Goal: Task Accomplishment & Management: Complete application form

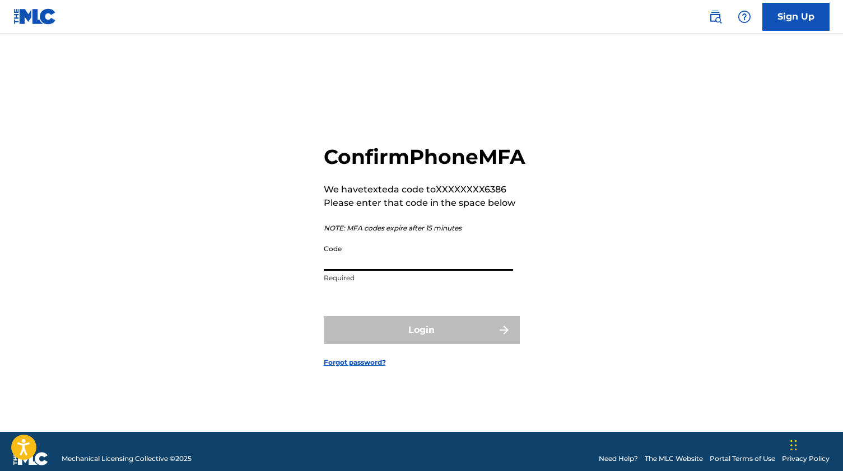
click at [400, 271] on input "Code" at bounding box center [418, 255] width 189 height 32
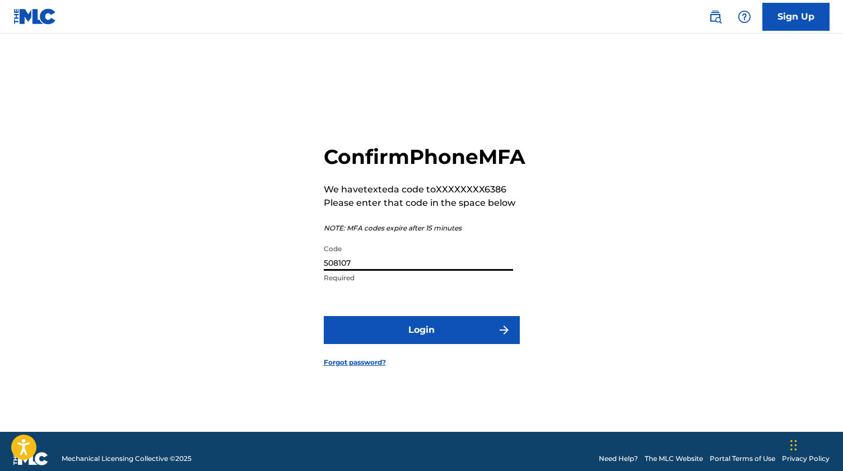
type input "508107"
click at [422, 342] on button "Login" at bounding box center [422, 330] width 196 height 28
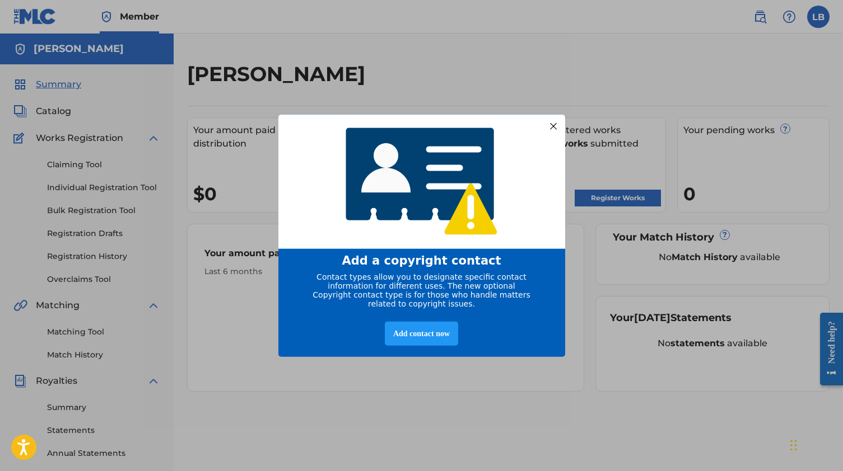
click at [422, 342] on div "Add contact now" at bounding box center [421, 333] width 73 height 24
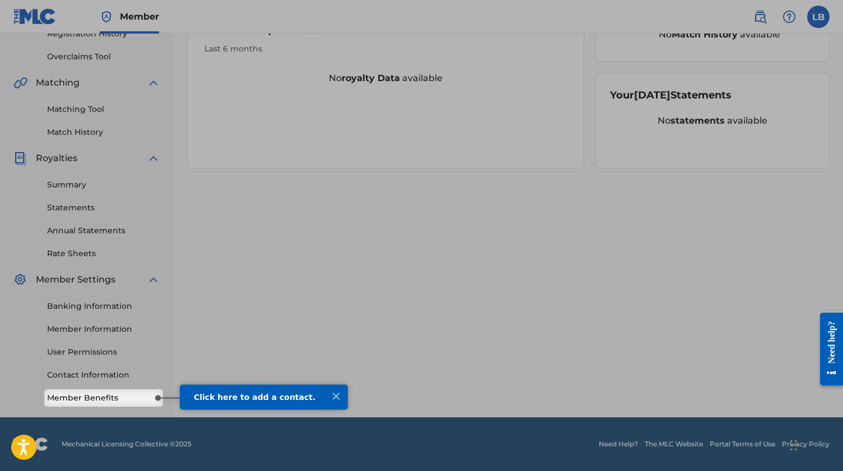
click at [253, 398] on span "Click here to add a contact." at bounding box center [254, 396] width 121 height 9
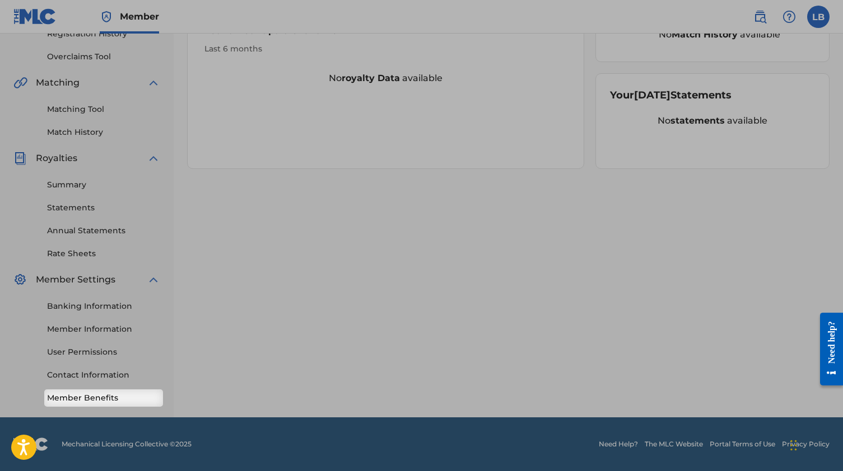
click at [107, 400] on link "Member Benefits" at bounding box center [103, 398] width 113 height 12
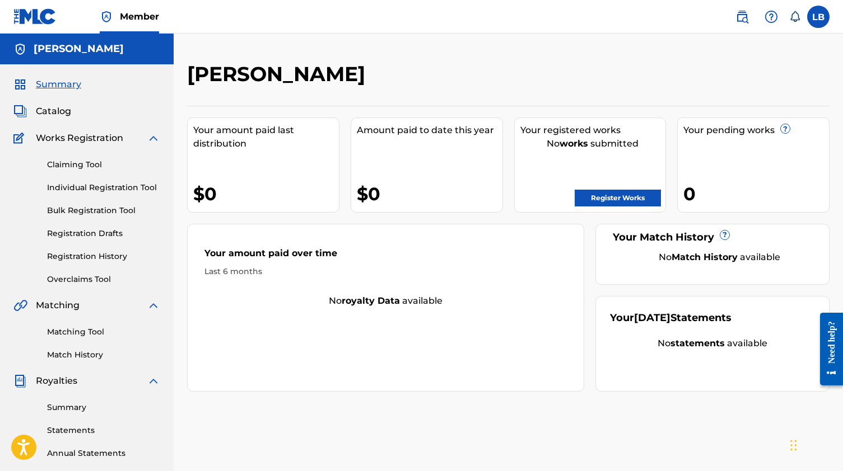
click at [90, 161] on link "Claiming Tool" at bounding box center [103, 165] width 113 height 12
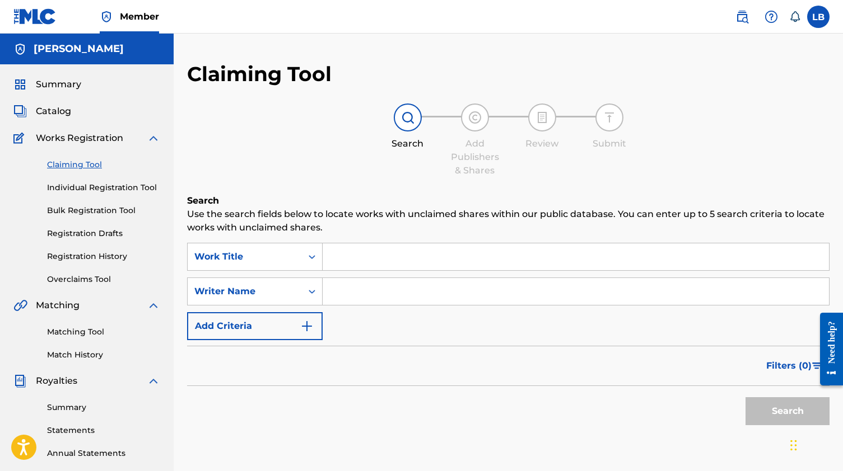
click at [356, 270] on input "Search Form" at bounding box center [575, 257] width 506 height 27
type input "Mrs. Johnson"
click at [369, 290] on input "Search Form" at bounding box center [575, 291] width 506 height 27
click at [418, 286] on input "Puddley" at bounding box center [575, 291] width 506 height 27
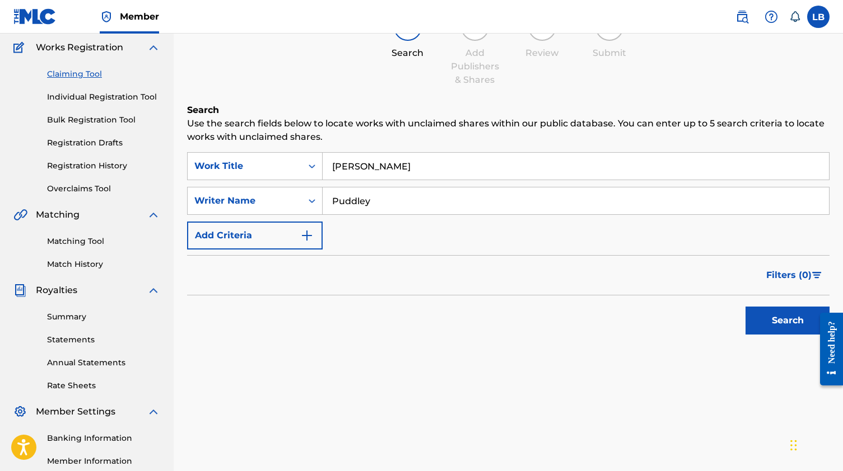
scroll to position [125, 0]
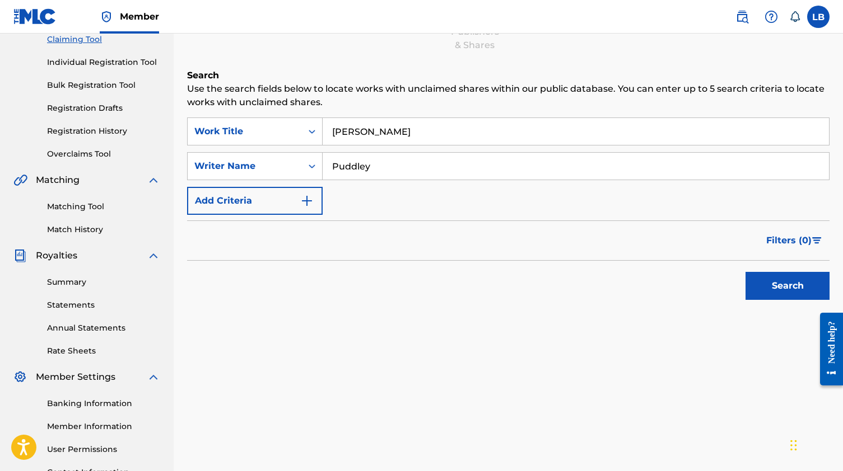
click at [770, 293] on button "Search" at bounding box center [787, 286] width 84 height 28
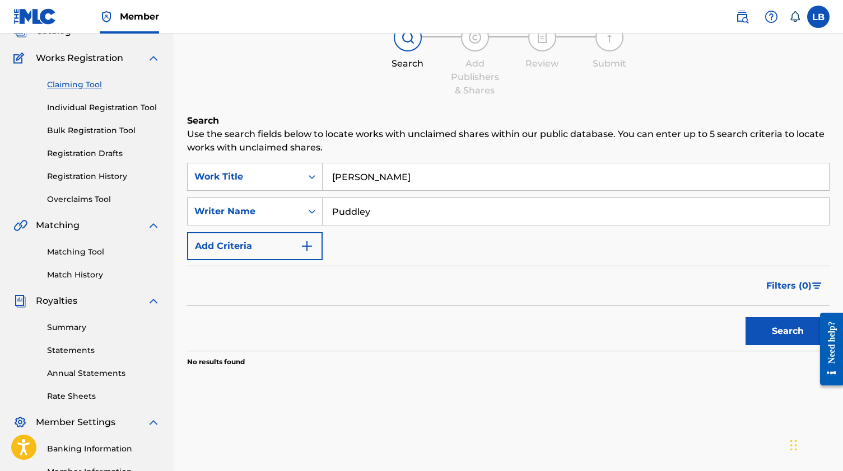
scroll to position [75, 0]
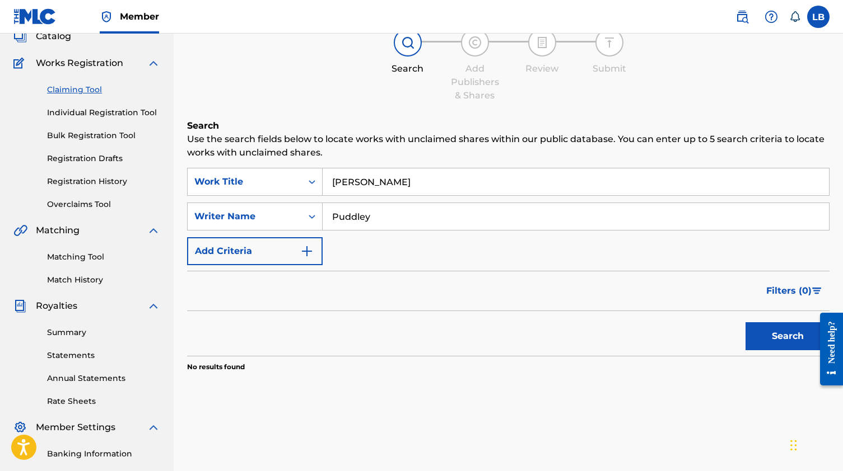
click at [436, 209] on input "Puddley" at bounding box center [575, 216] width 506 height 27
type input "Louis John Brumm"
click at [760, 328] on button "Search" at bounding box center [787, 336] width 84 height 28
click at [116, 115] on link "Individual Registration Tool" at bounding box center [103, 113] width 113 height 12
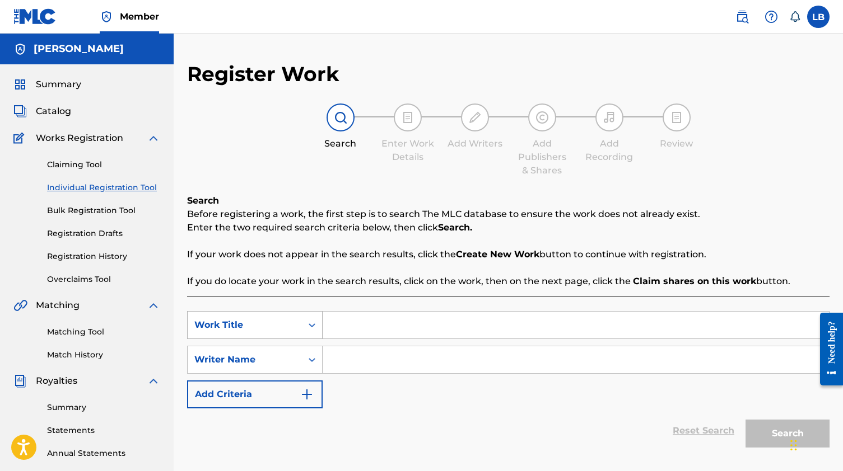
click at [312, 329] on div "Work Title" at bounding box center [254, 325] width 135 height 28
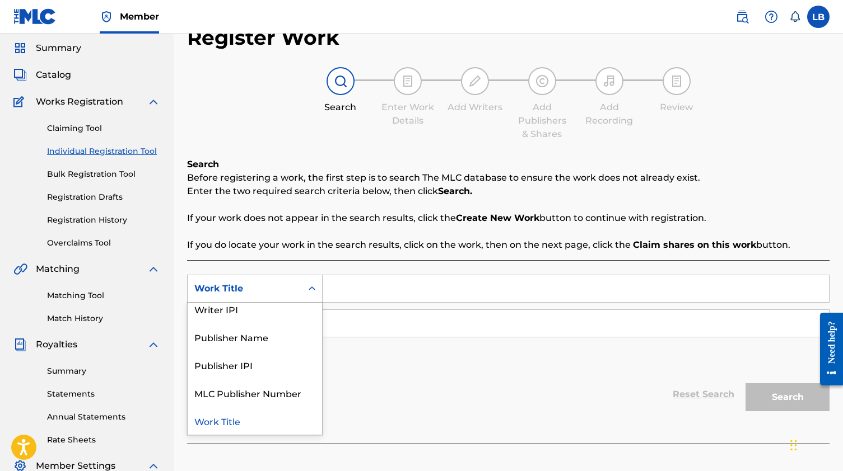
scroll to position [64, 0]
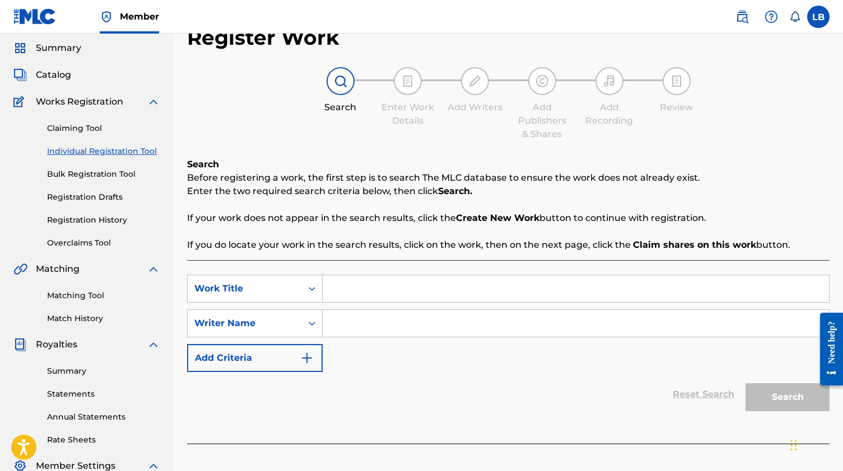
click at [319, 287] on div "Search Form" at bounding box center [312, 289] width 20 height 20
click at [362, 288] on input "Search Form" at bounding box center [575, 288] width 506 height 27
type input "M"
click at [132, 174] on link "Bulk Registration Tool" at bounding box center [103, 175] width 113 height 12
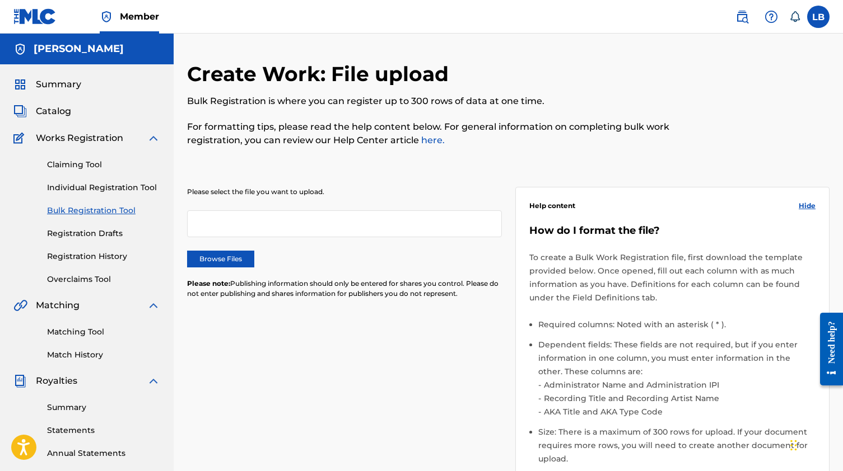
click at [96, 188] on link "Individual Registration Tool" at bounding box center [103, 188] width 113 height 12
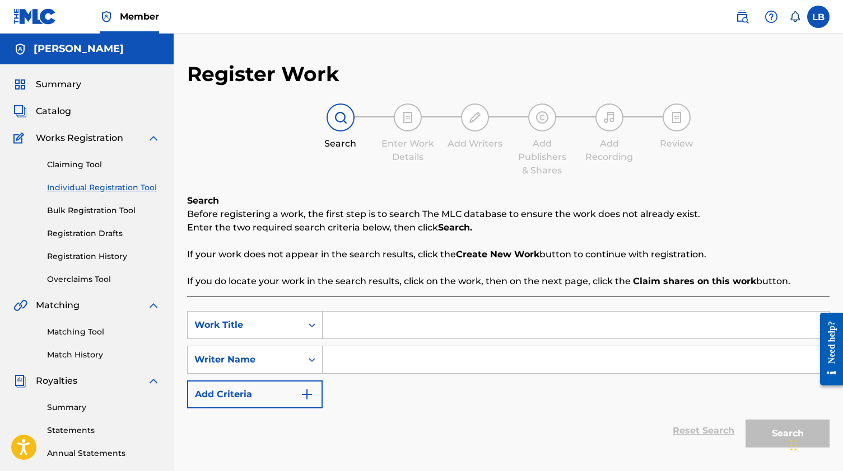
click at [334, 324] on input "Search Form" at bounding box center [575, 325] width 506 height 27
type input "Mrs. Johnson"
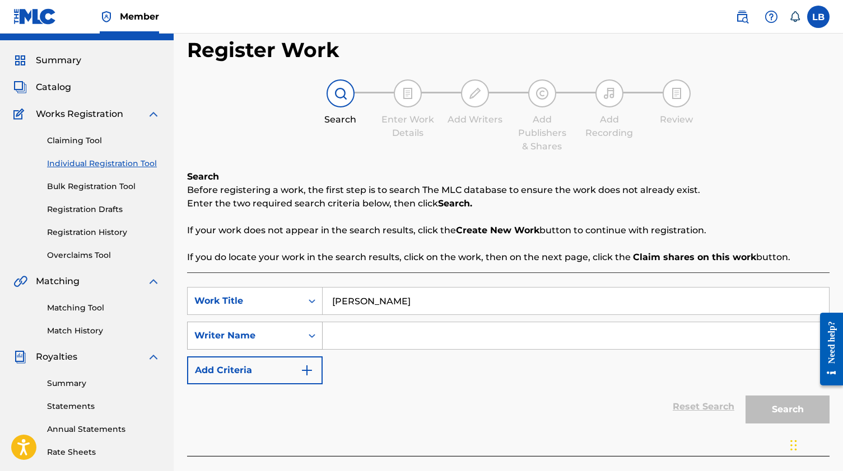
click at [292, 350] on div "Writer Name" at bounding box center [254, 336] width 135 height 28
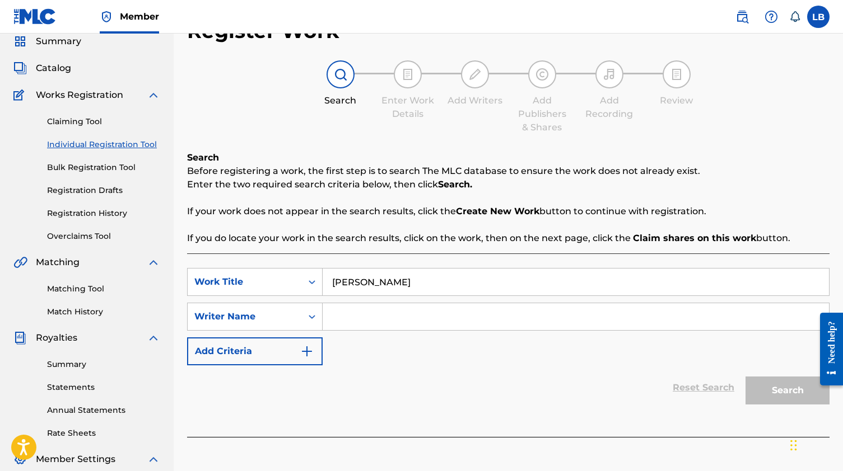
click at [353, 317] on input "Search Form" at bounding box center [575, 316] width 506 height 27
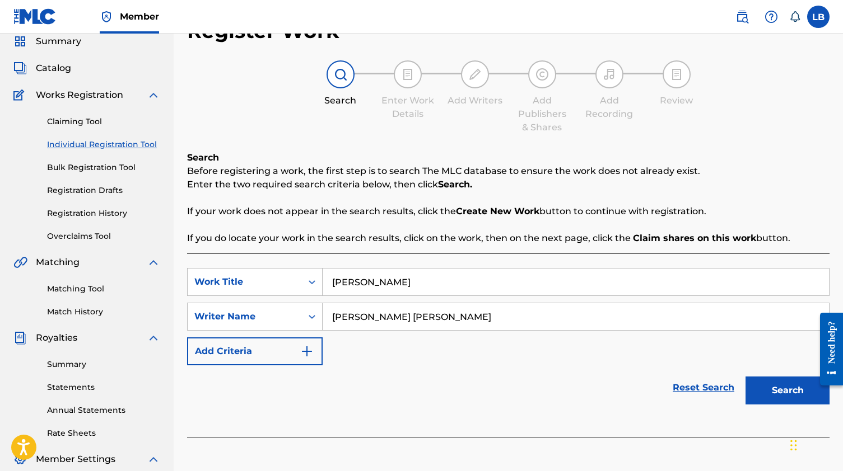
click at [794, 393] on button "Search" at bounding box center [787, 391] width 84 height 28
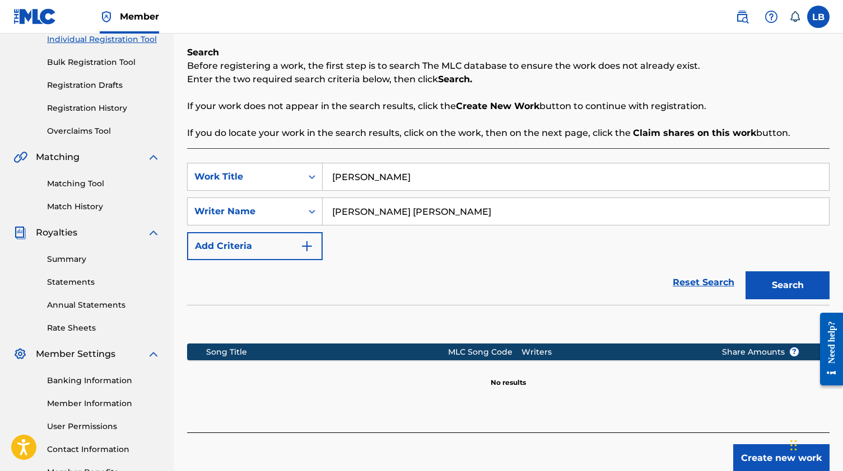
scroll to position [153, 0]
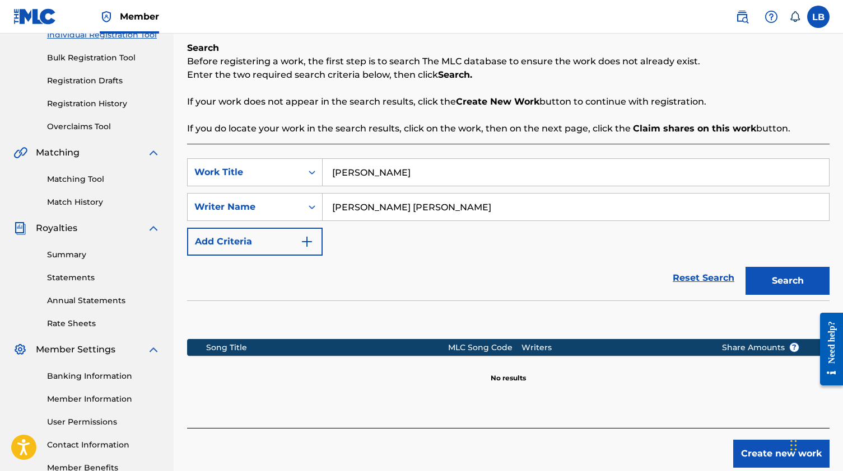
click at [497, 199] on input "Louis John Brumm" at bounding box center [575, 207] width 506 height 27
click at [787, 281] on button "Search" at bounding box center [787, 281] width 84 height 28
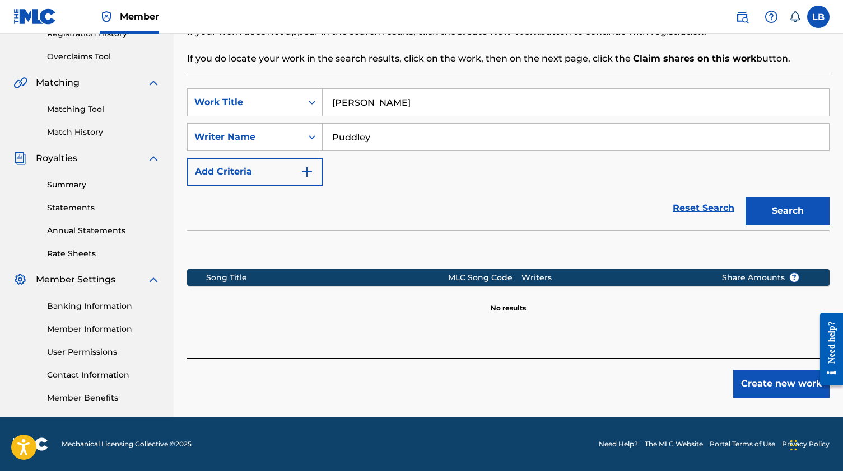
scroll to position [223, 0]
click at [311, 174] on img "Search Form" at bounding box center [306, 171] width 13 height 13
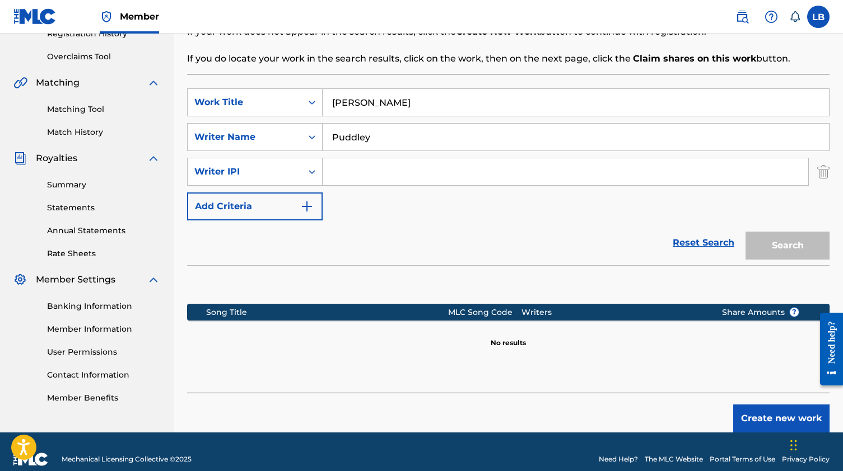
click at [346, 174] on input "Search Form" at bounding box center [564, 171] width 485 height 27
click at [310, 172] on icon "Search Form" at bounding box center [312, 172] width 7 height 4
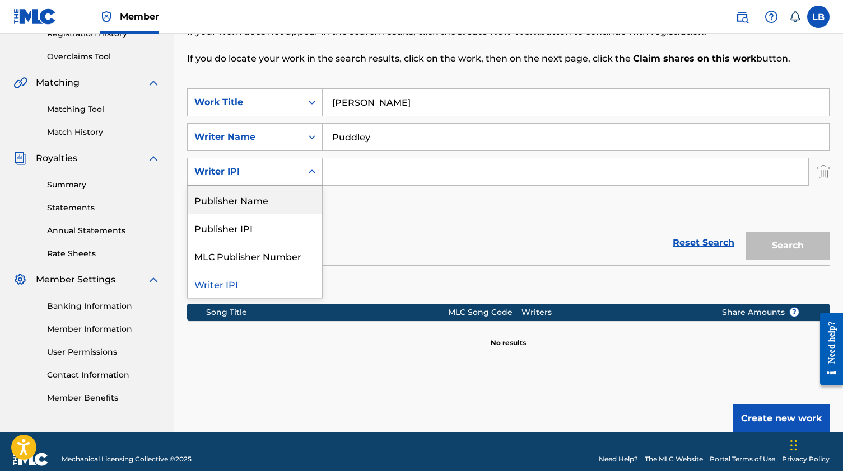
click at [368, 209] on div "SearchWithCriteria3f19c2f6-66b6-4ea7-8b55-416e14907e48 Work Title Mrs. Johnson …" at bounding box center [508, 154] width 642 height 132
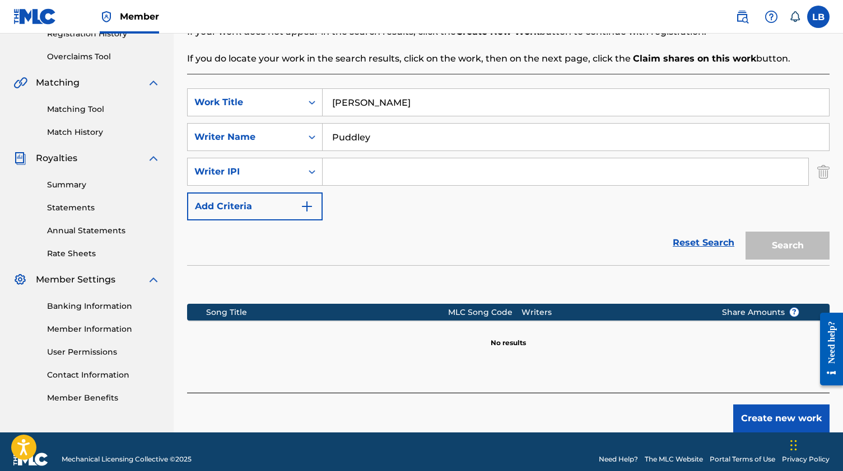
click at [818, 180] on img "Search Form" at bounding box center [823, 172] width 12 height 28
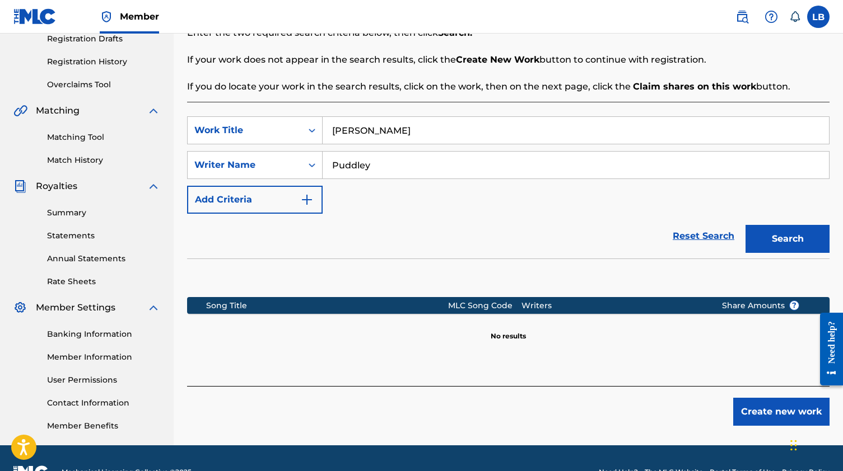
scroll to position [189, 0]
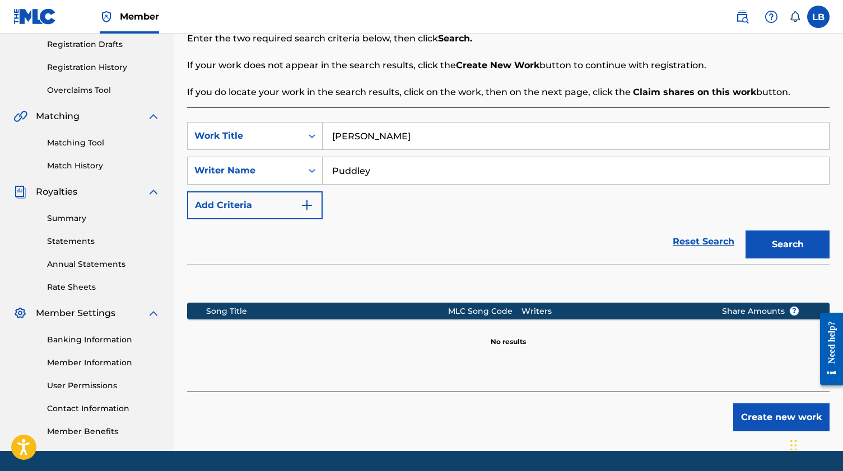
click at [438, 182] on input "Puddley" at bounding box center [575, 170] width 506 height 27
click at [800, 260] on div "Search" at bounding box center [785, 241] width 90 height 45
click at [802, 246] on button "Search" at bounding box center [787, 245] width 84 height 28
click at [614, 188] on div "SearchWithCriteria3f19c2f6-66b6-4ea7-8b55-416e14907e48 Work Title Mrs. Johnson …" at bounding box center [508, 170] width 642 height 97
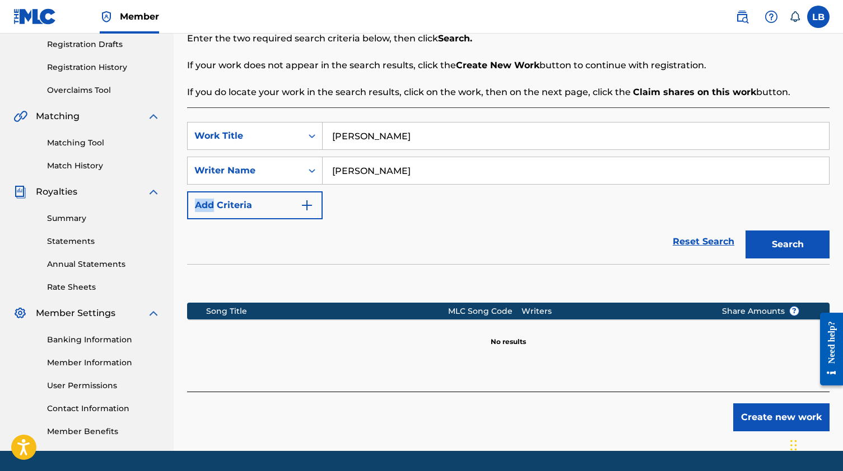
click at [614, 188] on div "SearchWithCriteria3f19c2f6-66b6-4ea7-8b55-416e14907e48 Work Title Mrs. Johnson …" at bounding box center [508, 170] width 642 height 97
click at [605, 176] on input "[PERSON_NAME]" at bounding box center [575, 170] width 506 height 27
type input "Louis John Brumm"
click at [765, 244] on button "Search" at bounding box center [787, 245] width 84 height 28
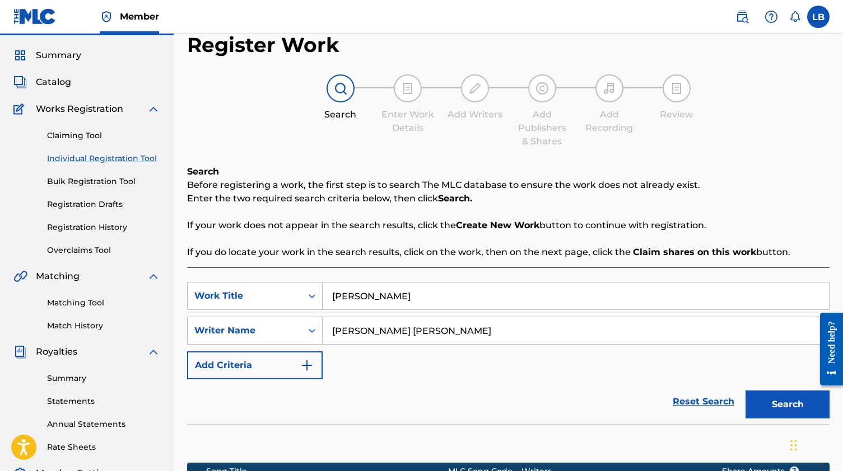
scroll to position [29, 0]
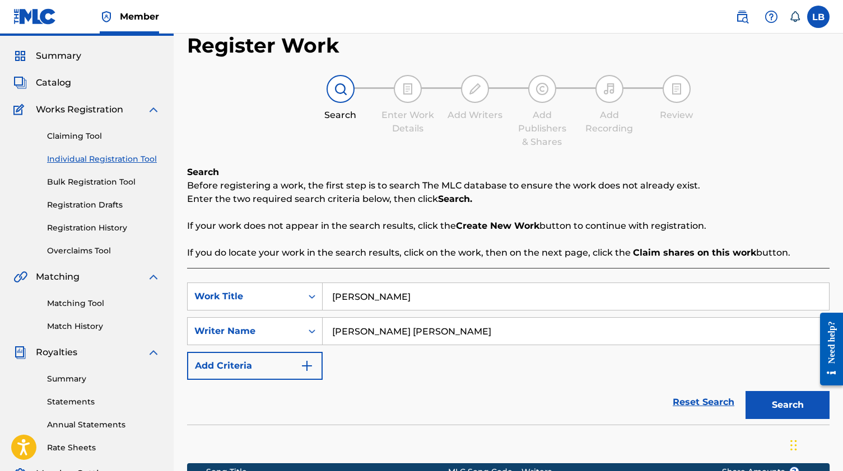
click at [116, 176] on link "Bulk Registration Tool" at bounding box center [103, 182] width 113 height 12
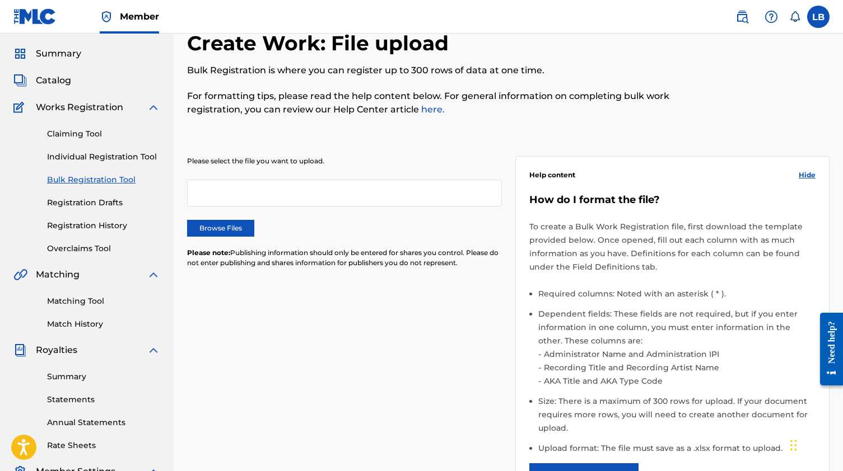
scroll to position [31, 0]
click at [66, 155] on link "Individual Registration Tool" at bounding box center [103, 157] width 113 height 12
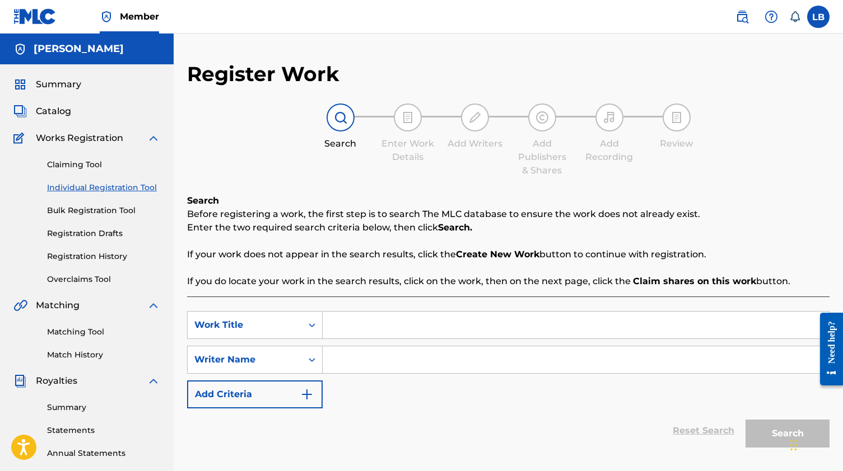
click at [61, 212] on link "Bulk Registration Tool" at bounding box center [103, 211] width 113 height 12
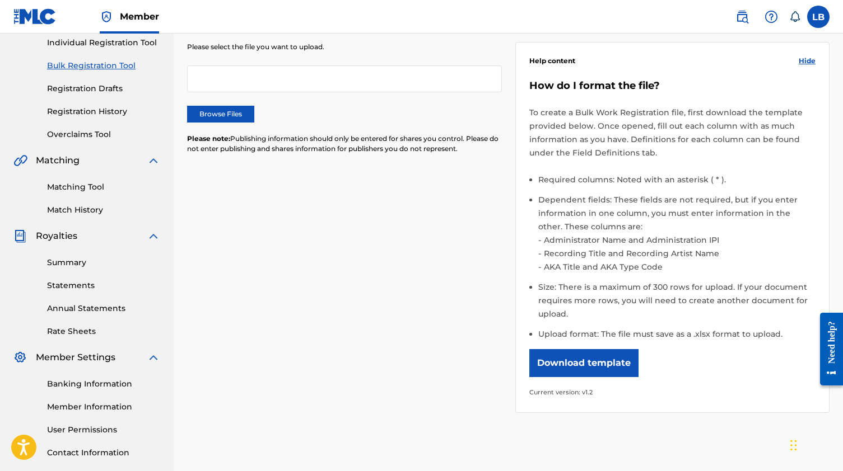
scroll to position [148, 0]
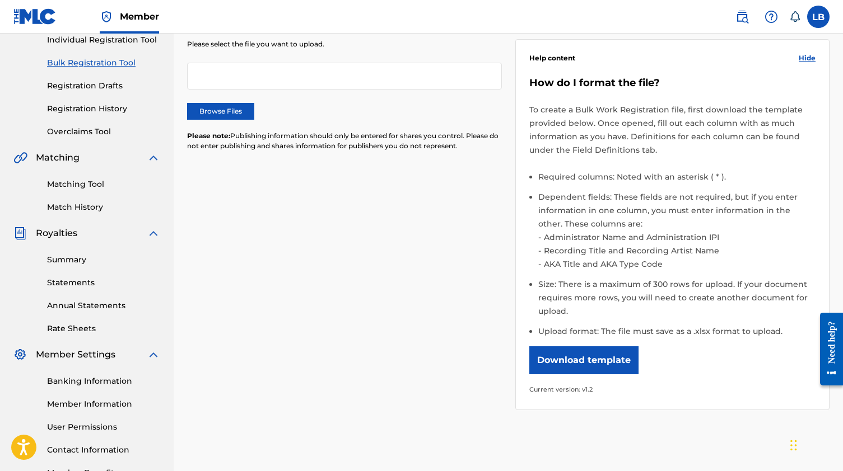
click at [578, 358] on button "Download template" at bounding box center [583, 361] width 109 height 28
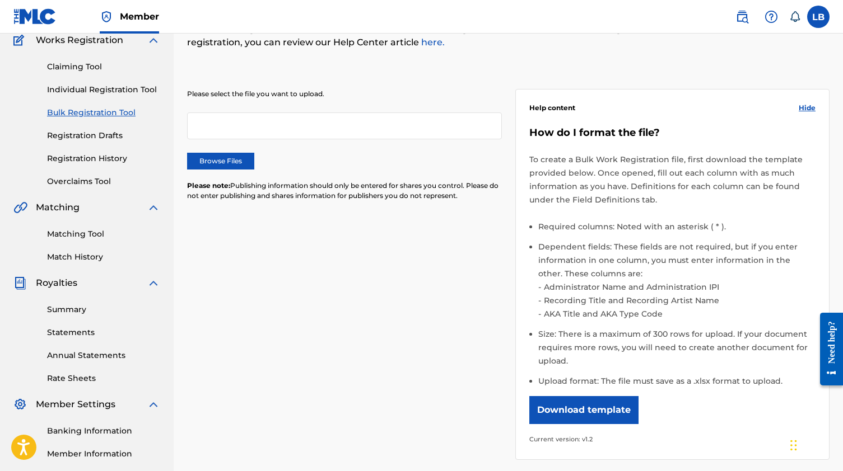
scroll to position [97, 0]
click at [115, 92] on link "Individual Registration Tool" at bounding box center [103, 91] width 113 height 12
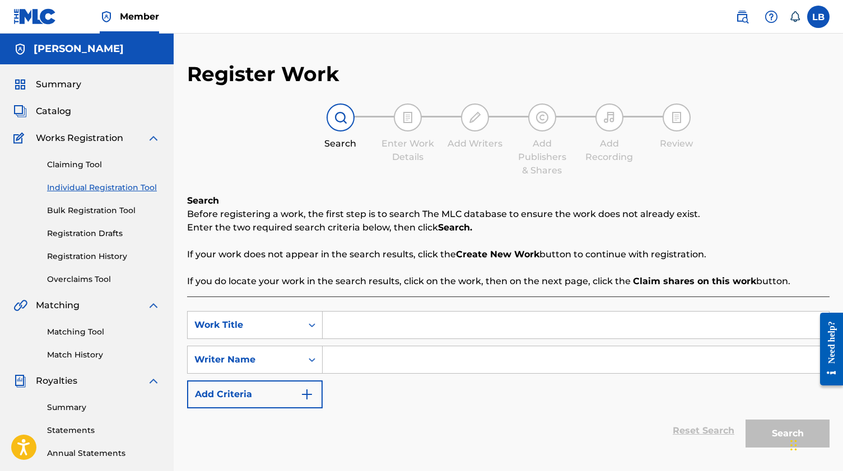
click at [366, 321] on input "Search Form" at bounding box center [575, 325] width 506 height 27
type input "Mrs. Johnson"
click at [349, 365] on input "Search Form" at bounding box center [575, 360] width 506 height 27
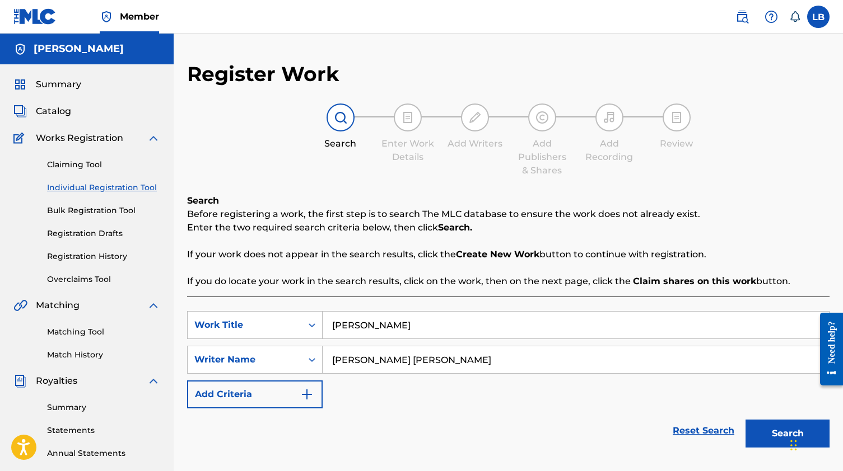
type input "Louis John Brumm"
click at [779, 432] on button "Search" at bounding box center [787, 434] width 84 height 28
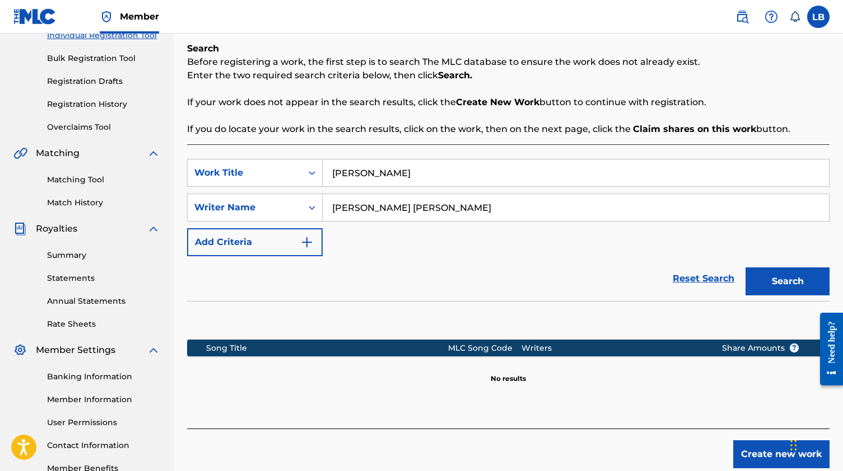
scroll to position [169, 0]
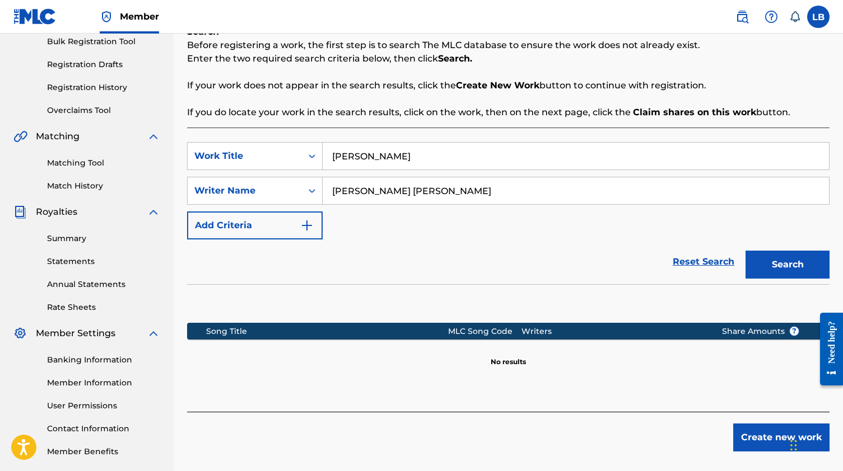
click at [748, 431] on button "Create new work" at bounding box center [781, 438] width 96 height 28
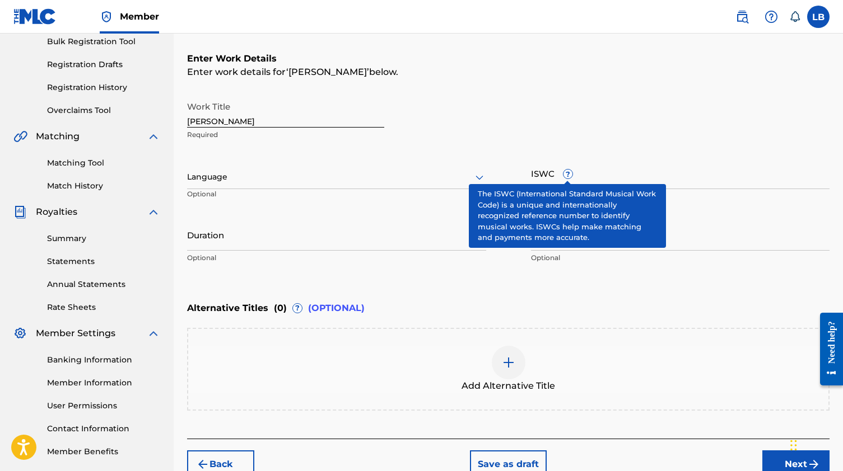
click at [571, 172] on span "?" at bounding box center [567, 174] width 9 height 9
click at [571, 172] on input "ISWC ?" at bounding box center [680, 173] width 299 height 32
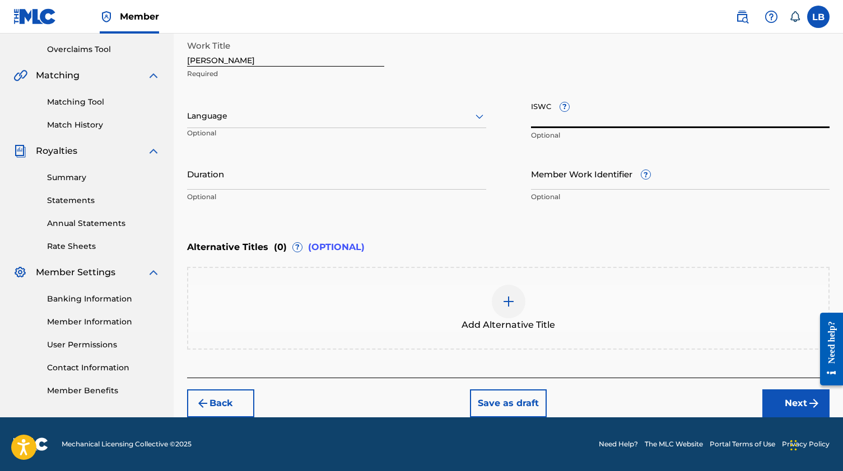
scroll to position [230, 0]
click at [792, 408] on button "Next" at bounding box center [795, 404] width 67 height 28
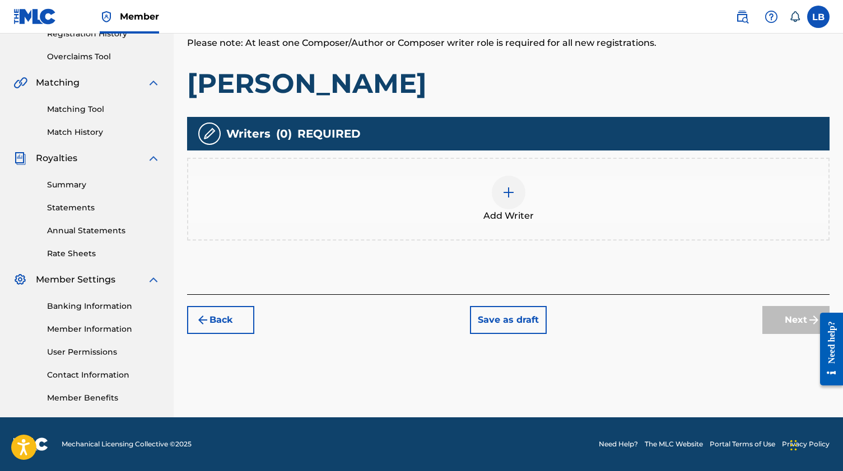
scroll to position [223, 0]
click at [515, 199] on div at bounding box center [509, 193] width 34 height 34
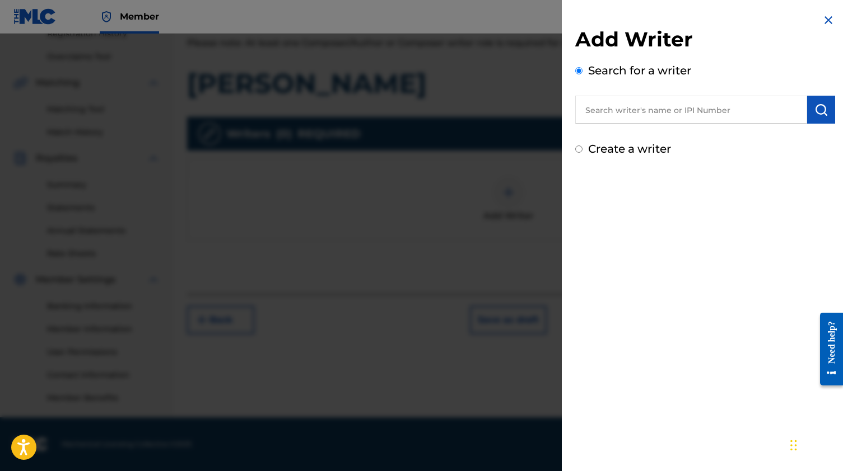
click at [638, 108] on input "text" at bounding box center [691, 110] width 232 height 28
click at [715, 97] on input "text" at bounding box center [691, 110] width 232 height 28
paste input "1230166106"
type input "1230166106"
click at [817, 120] on button "submit" at bounding box center [821, 110] width 28 height 28
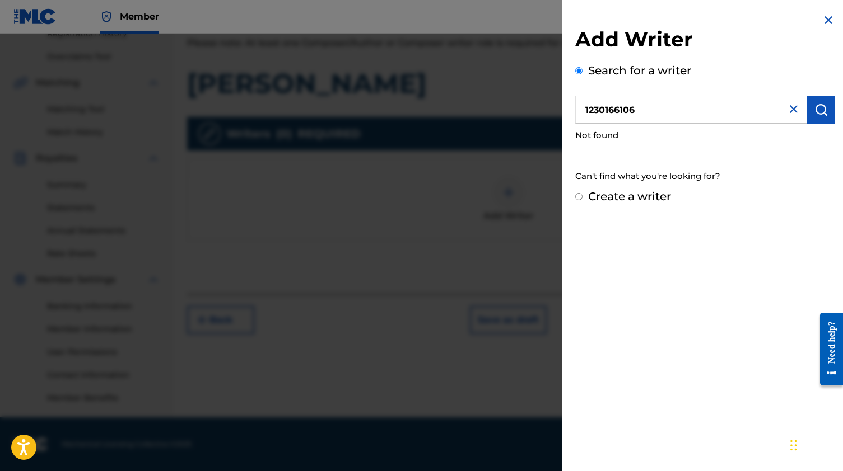
click at [580, 194] on div "Create a writer" at bounding box center [705, 196] width 260 height 17
click at [576, 198] on input "Create a writer" at bounding box center [578, 196] width 7 height 7
radio input "false"
radio input "true"
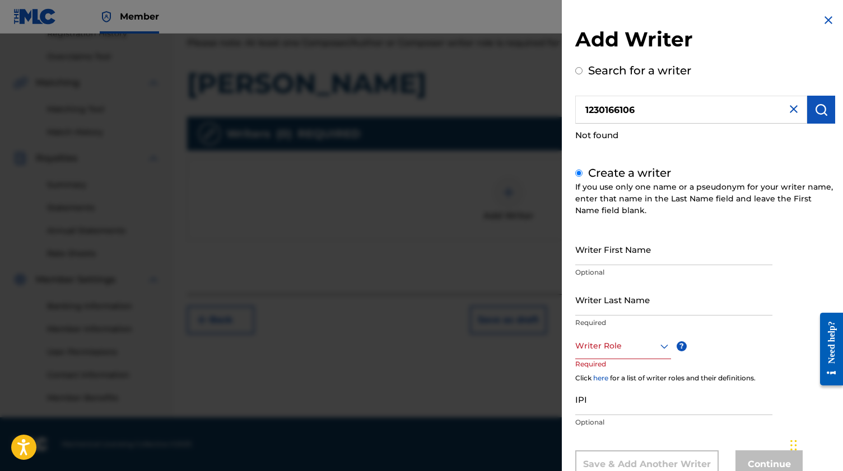
click at [672, 103] on input "1230166106" at bounding box center [691, 110] width 232 height 28
radio input "true"
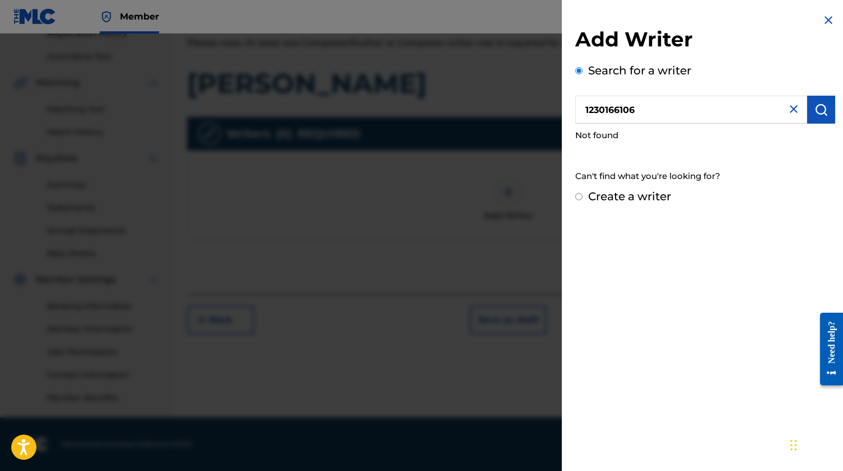
click at [672, 103] on input "1230166106" at bounding box center [691, 110] width 232 height 28
type input "Louis John Brumm"
click at [814, 113] on img "submit" at bounding box center [820, 109] width 13 height 13
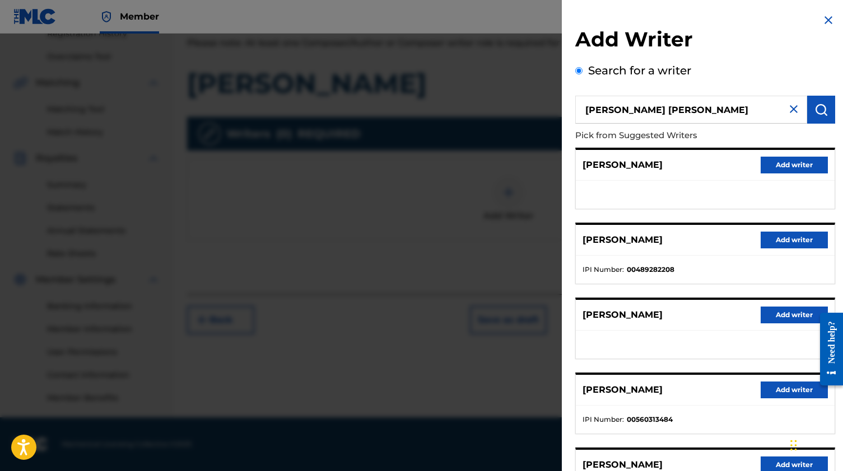
scroll to position [0, 0]
click at [793, 108] on img at bounding box center [793, 108] width 13 height 13
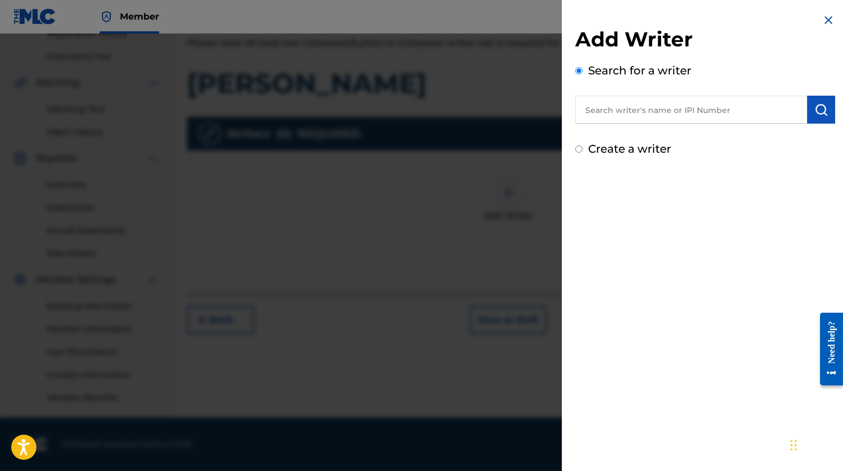
click at [578, 149] on input "Create a writer" at bounding box center [578, 149] width 7 height 7
radio input "false"
radio input "true"
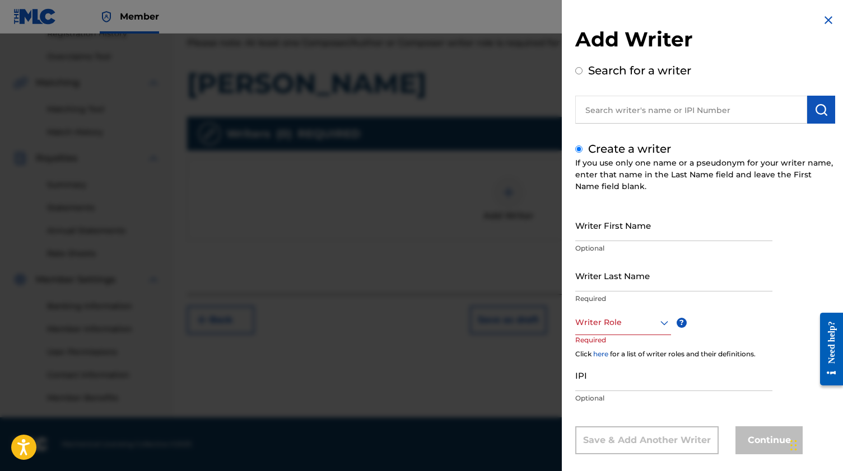
click at [647, 229] on input "Writer First Name" at bounding box center [673, 225] width 197 height 32
type input "[PERSON_NAME]"
click at [651, 284] on input "Writer Last Name" at bounding box center [673, 276] width 197 height 32
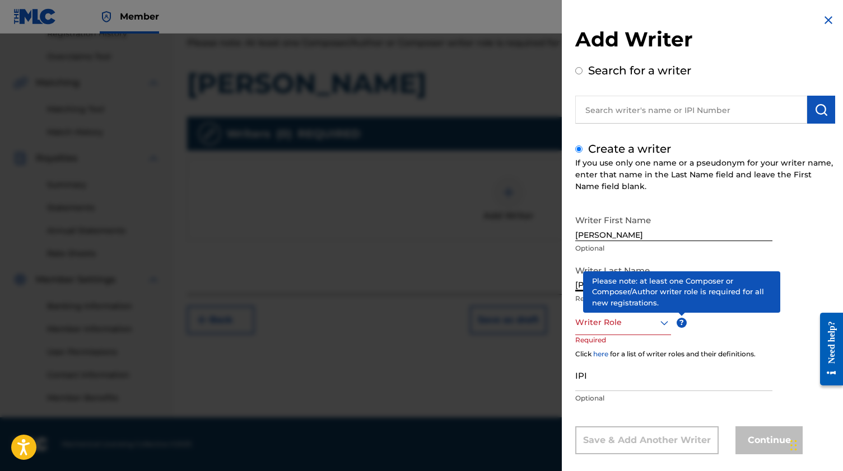
type input "[PERSON_NAME]"
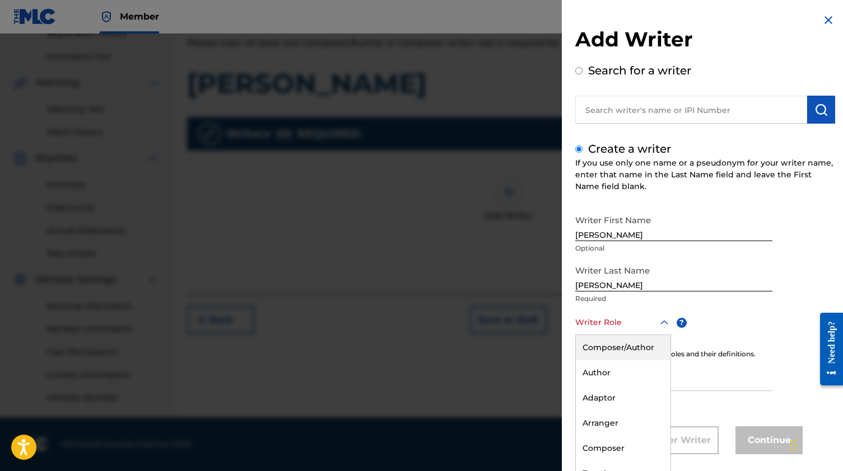
click at [632, 329] on div "Composer/Author, 1 of 8. 8 results available. Use Up and Down to choose options…" at bounding box center [623, 322] width 96 height 25
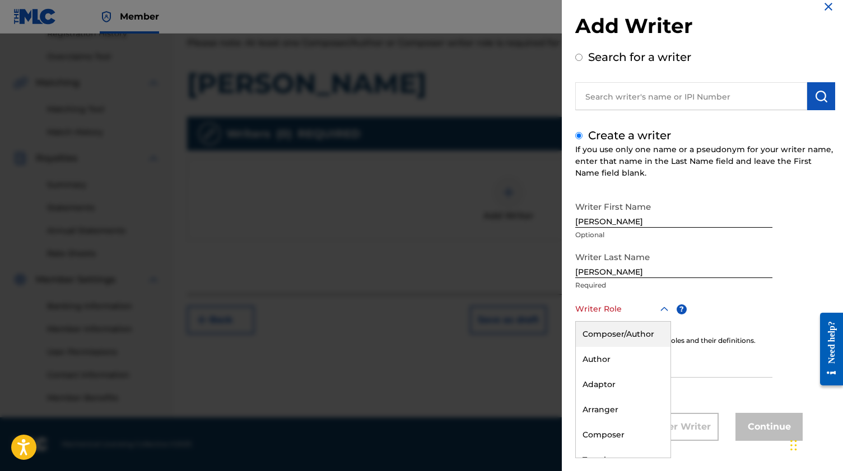
click at [634, 338] on div "Composer/Author" at bounding box center [623, 334] width 95 height 25
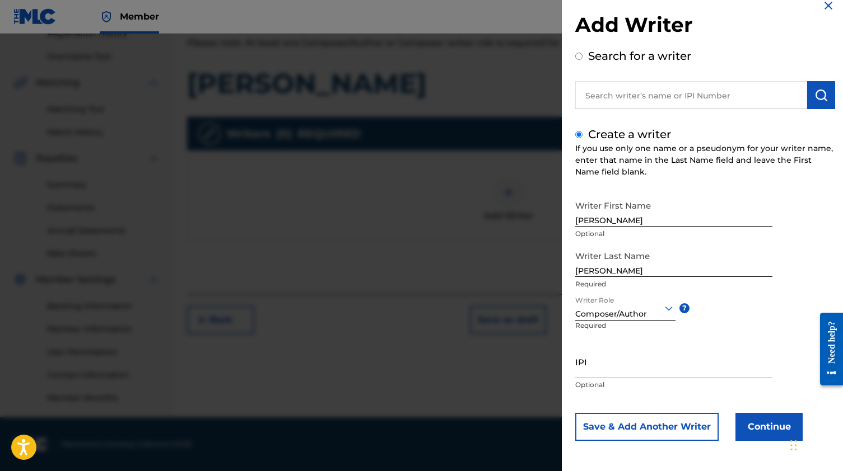
scroll to position [15, 0]
click at [621, 372] on input "IPI" at bounding box center [673, 362] width 197 height 32
paste input "1230166106"
click at [658, 353] on input "1230166106" at bounding box center [673, 362] width 197 height 32
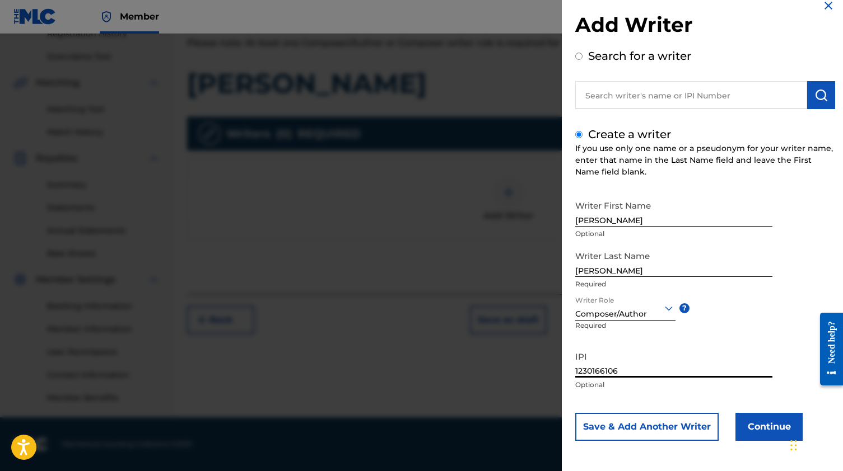
type input "1230166106"
click at [761, 425] on button "Continue" at bounding box center [768, 427] width 67 height 28
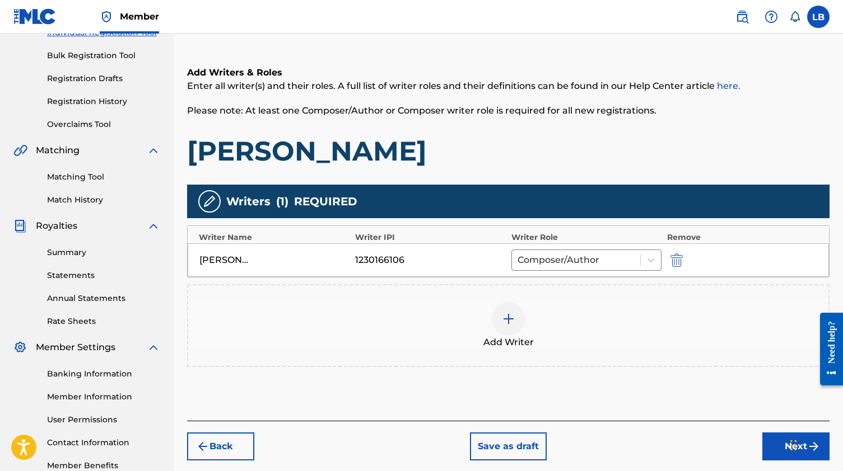
scroll to position [147, 0]
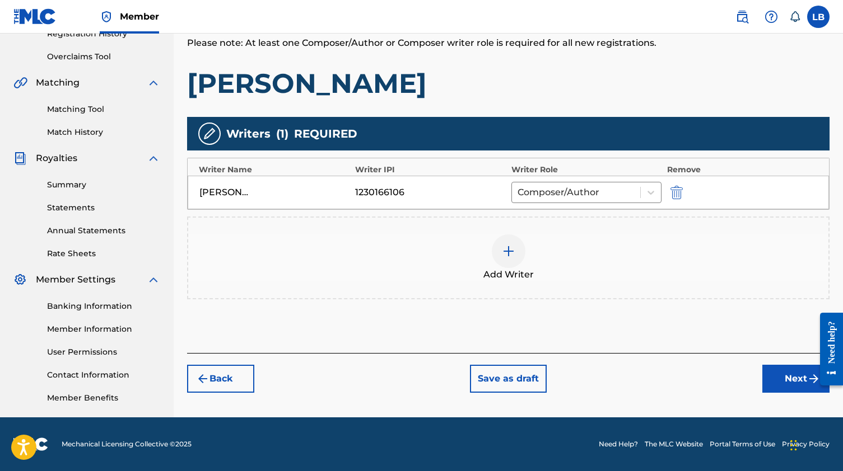
click at [782, 376] on button "Next" at bounding box center [795, 379] width 67 height 28
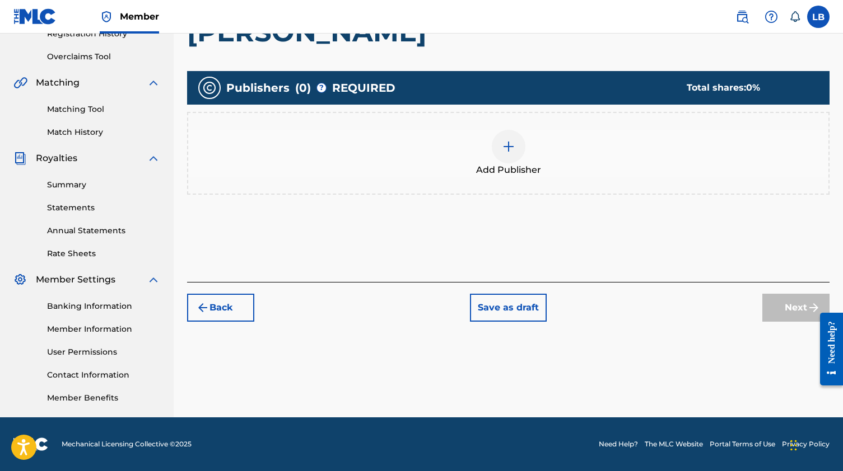
scroll to position [50, 0]
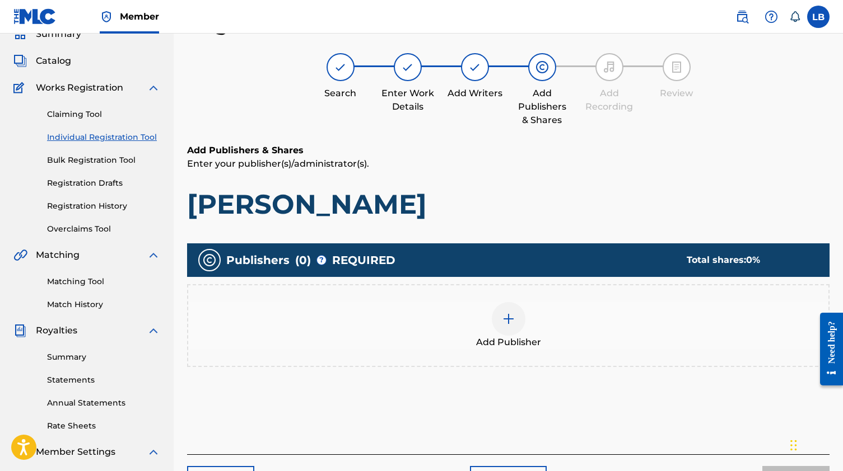
click at [515, 319] on img at bounding box center [508, 318] width 13 height 13
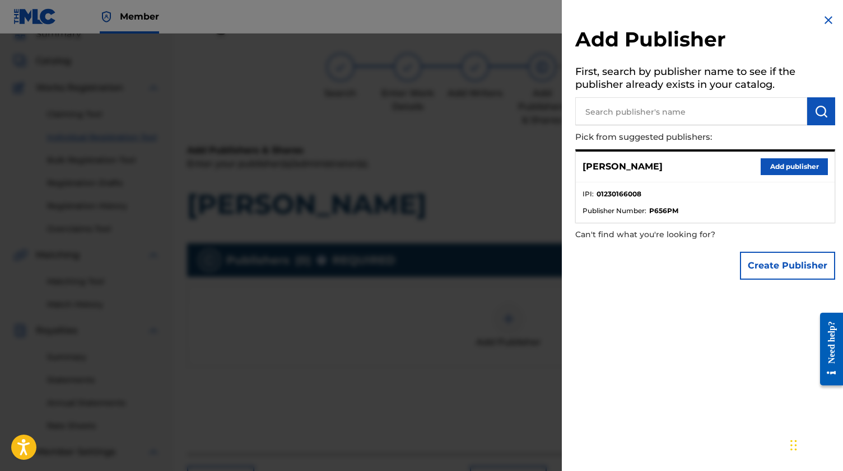
click at [685, 121] on input "text" at bounding box center [691, 111] width 232 height 28
type input "Brumm Publishing"
click at [815, 109] on img "submit" at bounding box center [820, 111] width 13 height 13
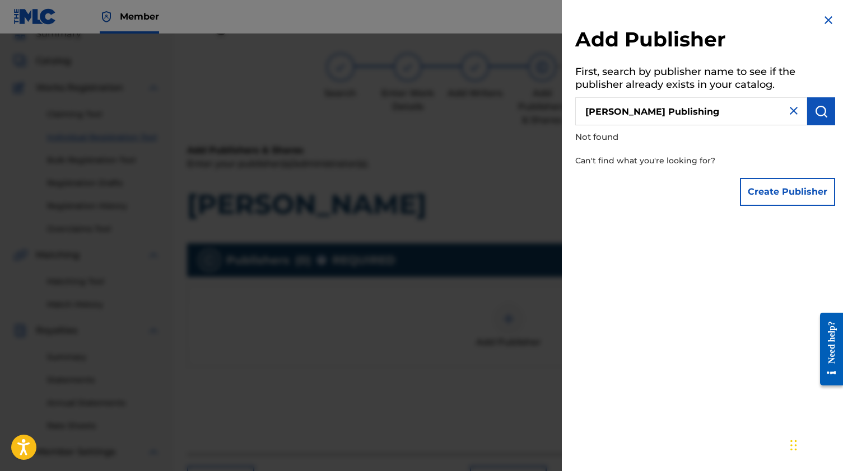
click at [782, 185] on button "Create Publisher" at bounding box center [787, 192] width 95 height 28
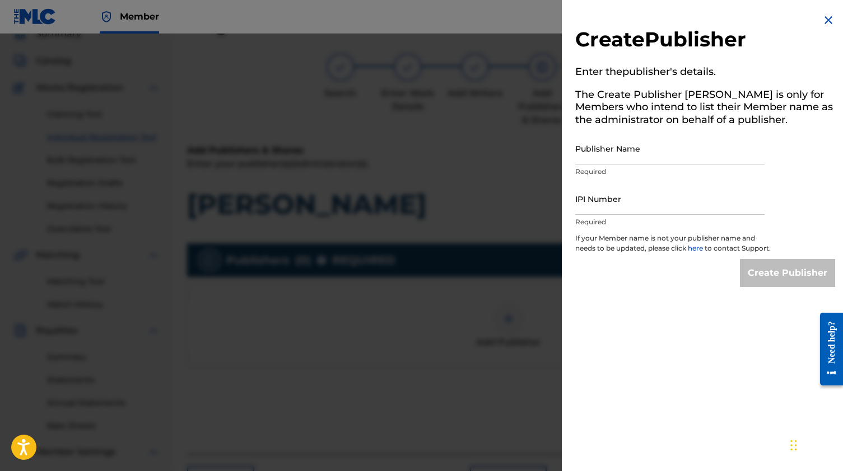
click at [656, 157] on input "Publisher Name" at bounding box center [669, 149] width 189 height 32
type input "Brumm Publishing"
click at [623, 210] on input "IPI Number" at bounding box center [669, 199] width 189 height 32
click at [636, 198] on input "IPI Number" at bounding box center [669, 199] width 189 height 32
paste input "1230166008"
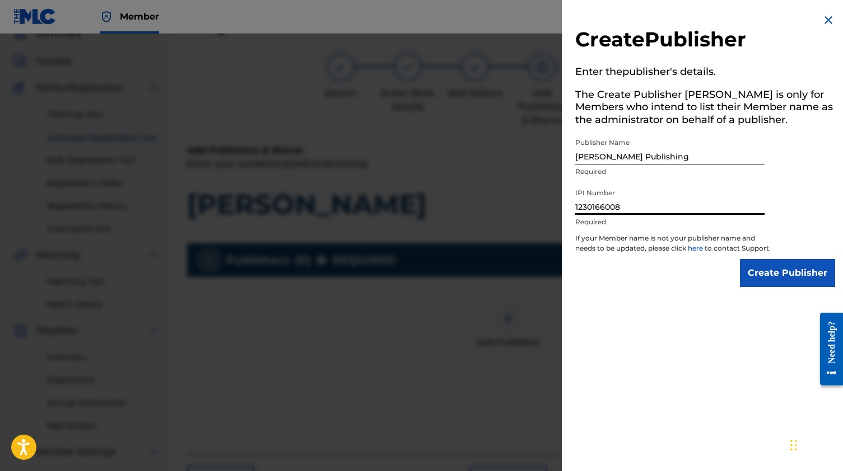
type input "1230166008"
click at [783, 287] on input "Create Publisher" at bounding box center [787, 273] width 95 height 28
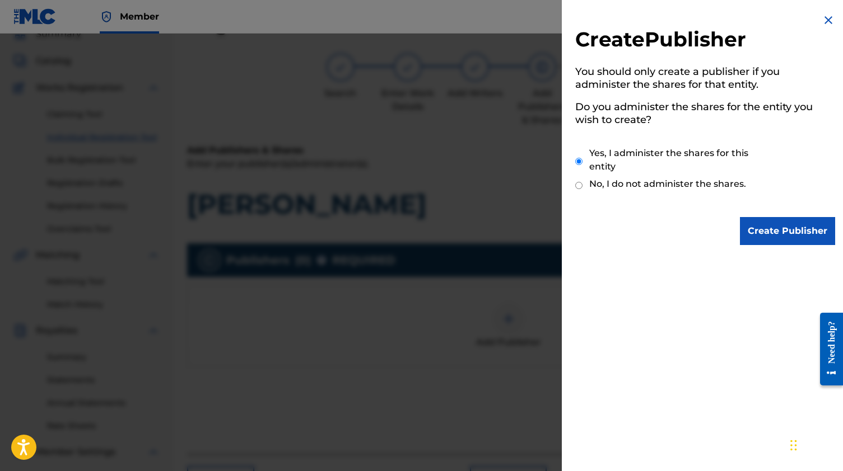
click at [755, 232] on input "Create Publisher" at bounding box center [787, 231] width 95 height 28
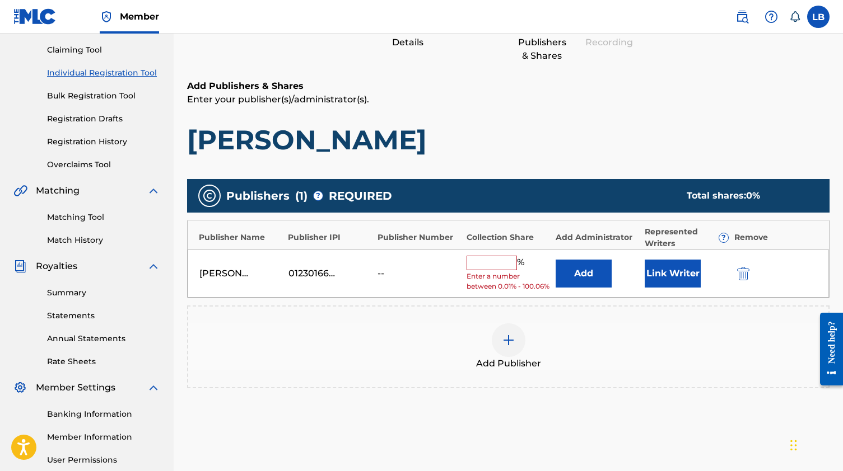
scroll to position [117, 0]
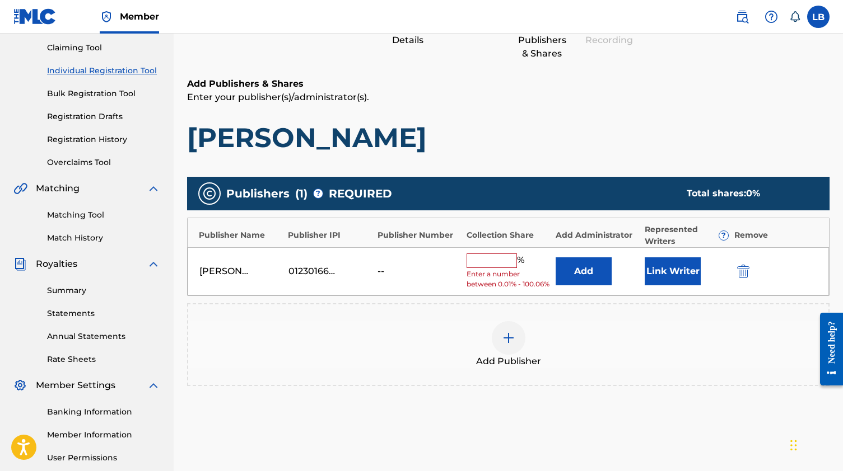
click at [496, 258] on input "text" at bounding box center [491, 261] width 50 height 15
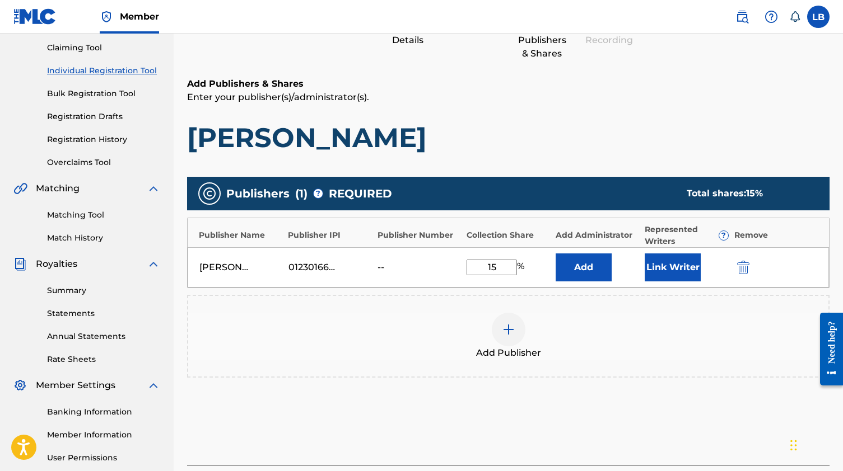
type input "1"
click at [671, 272] on button "Link Writer" at bounding box center [672, 268] width 56 height 28
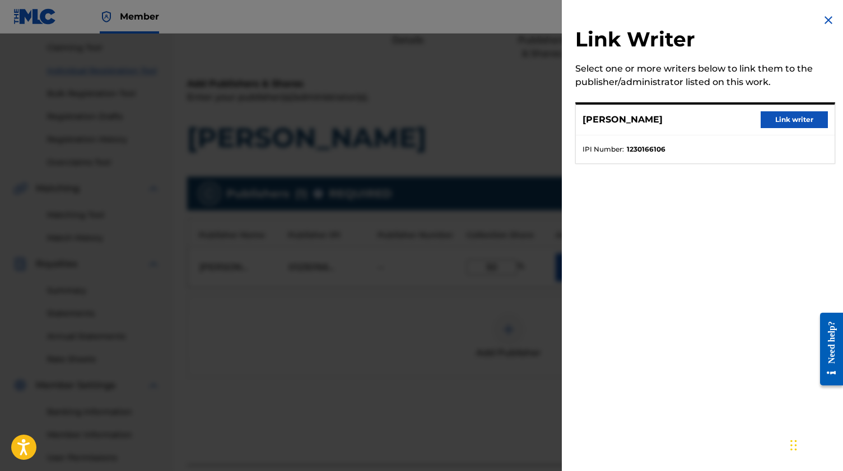
click at [778, 121] on button "Link writer" at bounding box center [793, 119] width 67 height 17
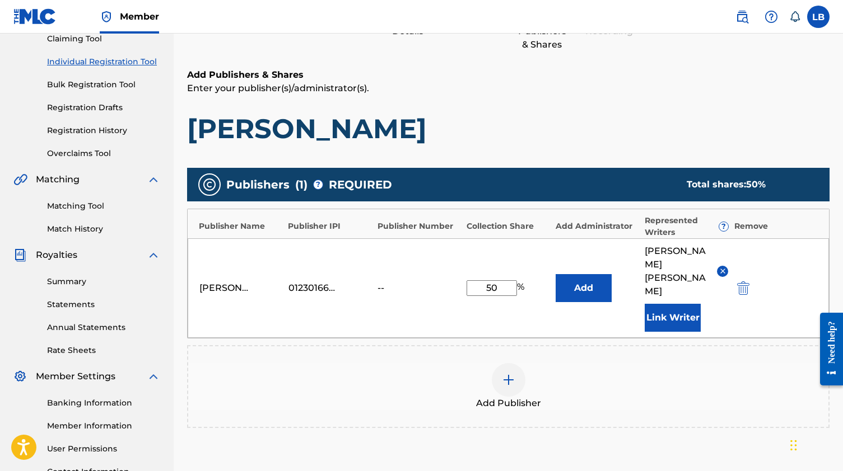
scroll to position [124, 0]
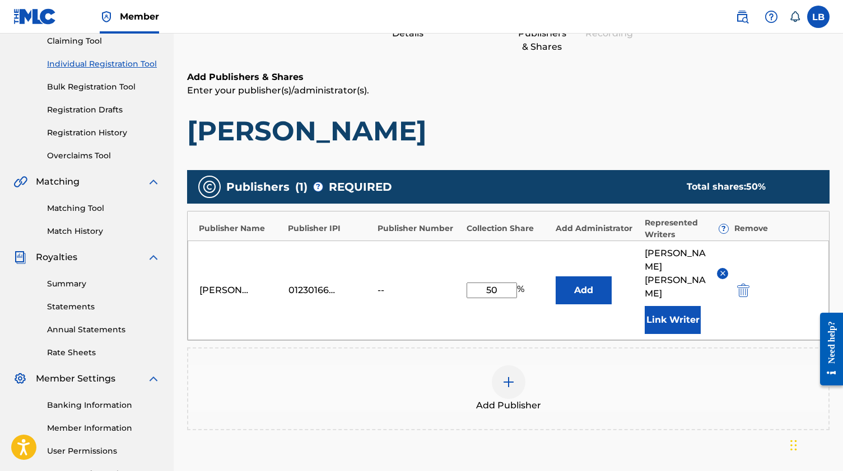
click at [499, 283] on input "50" at bounding box center [491, 291] width 50 height 16
type input "100"
click at [590, 375] on div "Add Publisher" at bounding box center [508, 389] width 642 height 83
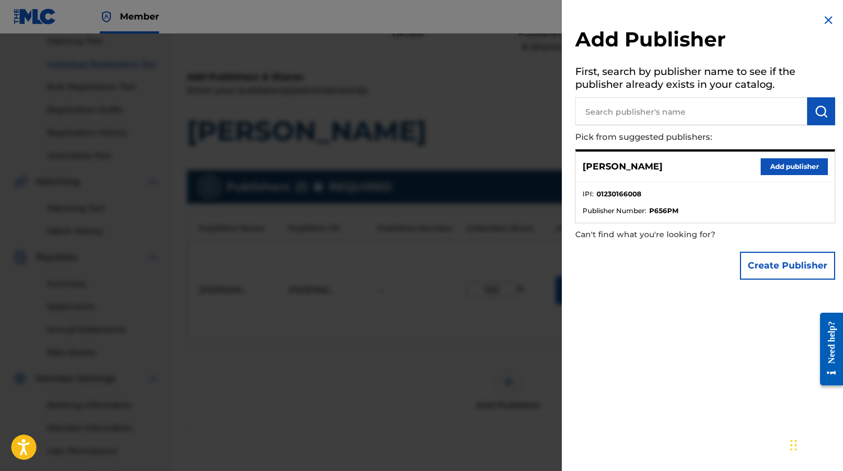
click at [825, 19] on img at bounding box center [827, 19] width 13 height 13
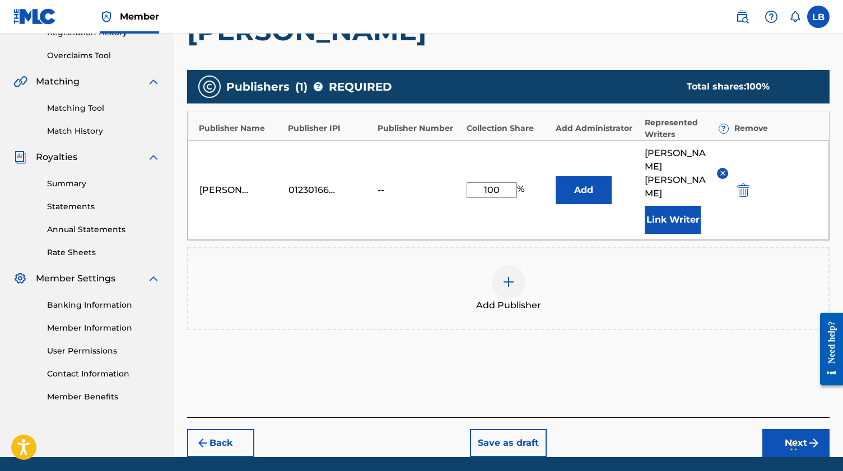
scroll to position [223, 0]
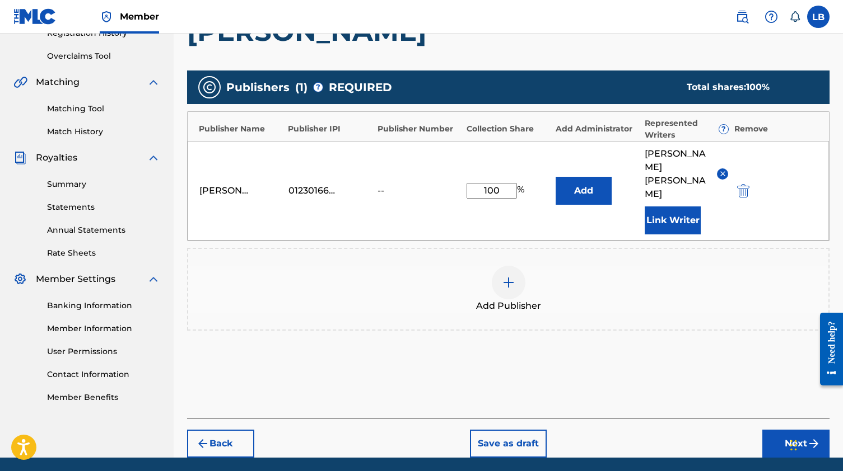
click at [797, 430] on button "Next" at bounding box center [795, 444] width 67 height 28
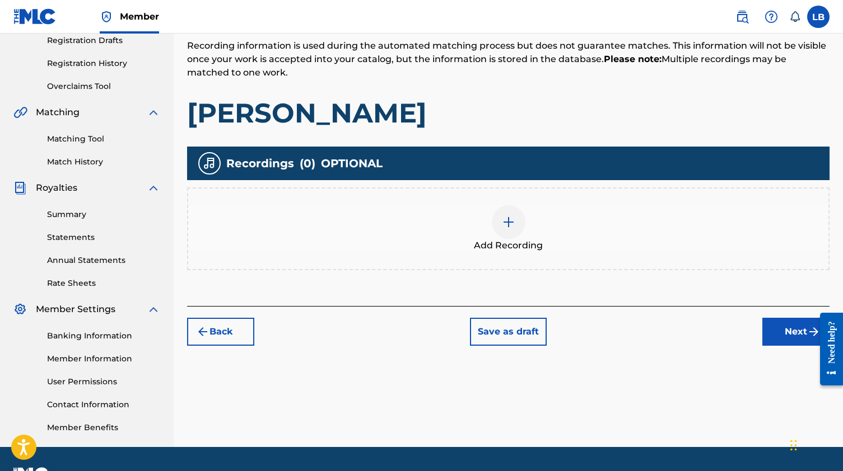
scroll to position [177, 0]
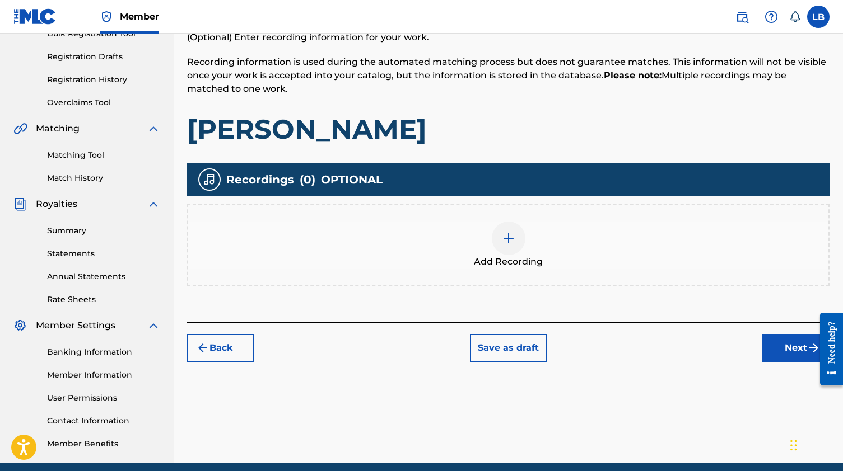
click at [512, 243] on img at bounding box center [508, 238] width 13 height 13
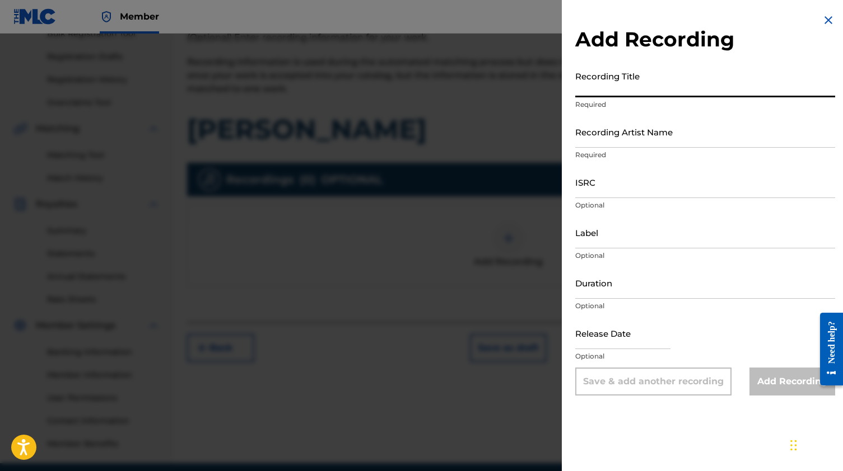
click at [633, 90] on input "Recording Title" at bounding box center [705, 82] width 260 height 32
type input "Mrs. Johnson"
click at [649, 140] on input "Recording Artist Name" at bounding box center [705, 132] width 260 height 32
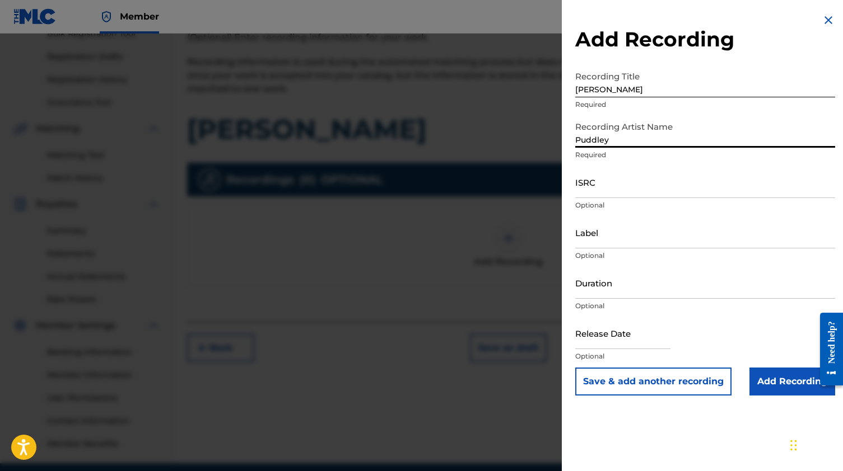
type input "Puddley"
click at [619, 184] on input "ISRC" at bounding box center [705, 182] width 260 height 32
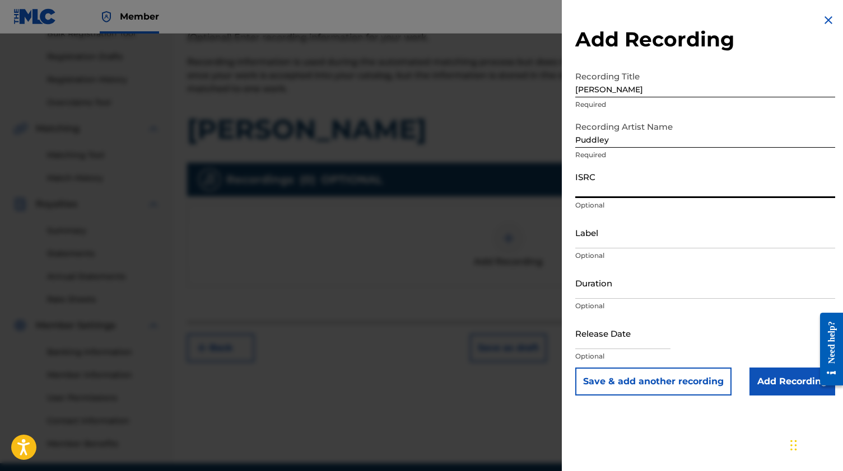
paste input "QZDA72471599"
type input "QZDA72471599"
click at [773, 389] on input "Add Recording" at bounding box center [792, 382] width 86 height 28
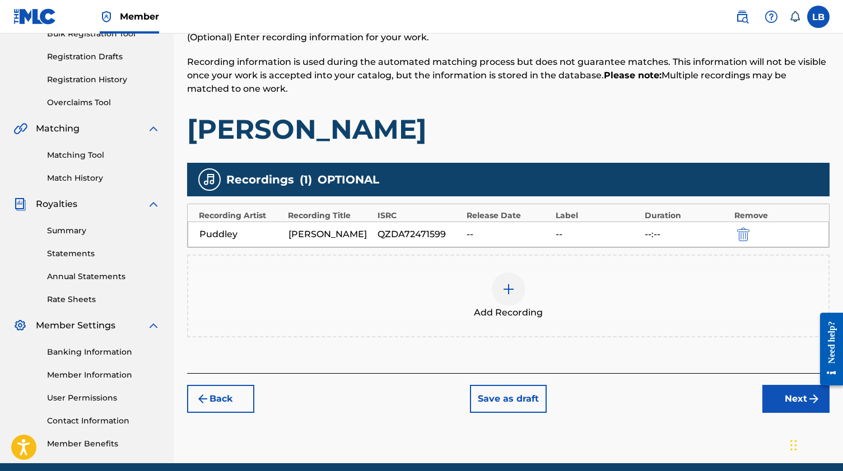
click at [783, 403] on button "Next" at bounding box center [795, 399] width 67 height 28
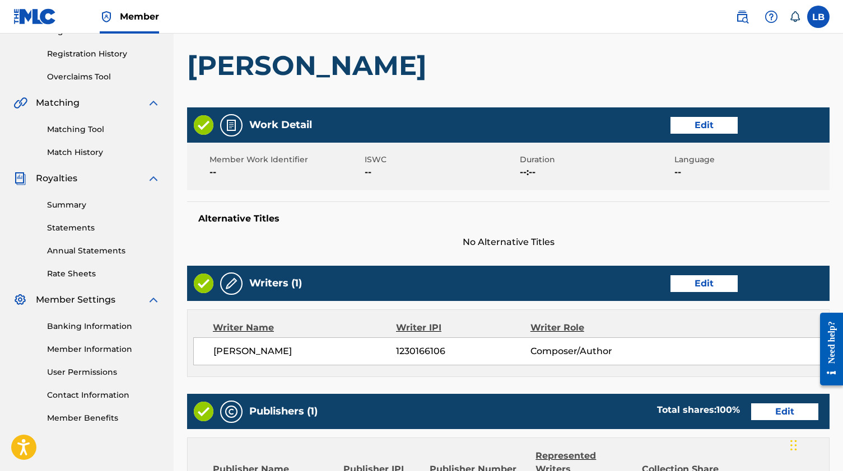
scroll to position [221, 0]
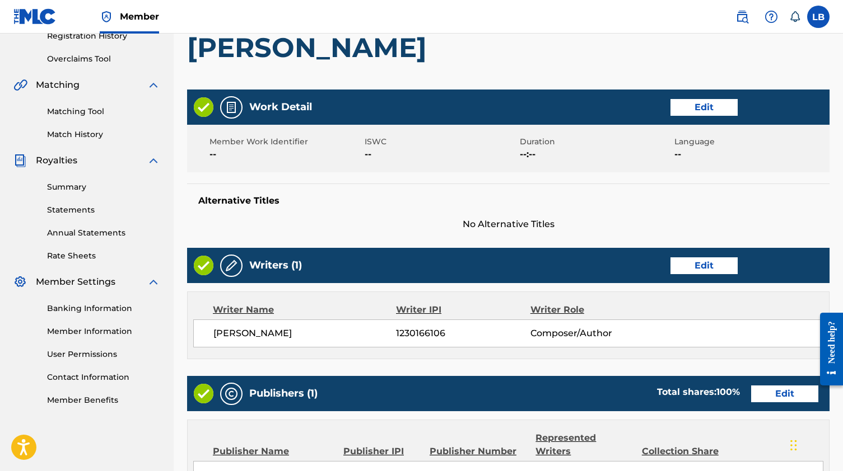
click at [706, 258] on button "Edit" at bounding box center [703, 266] width 67 height 17
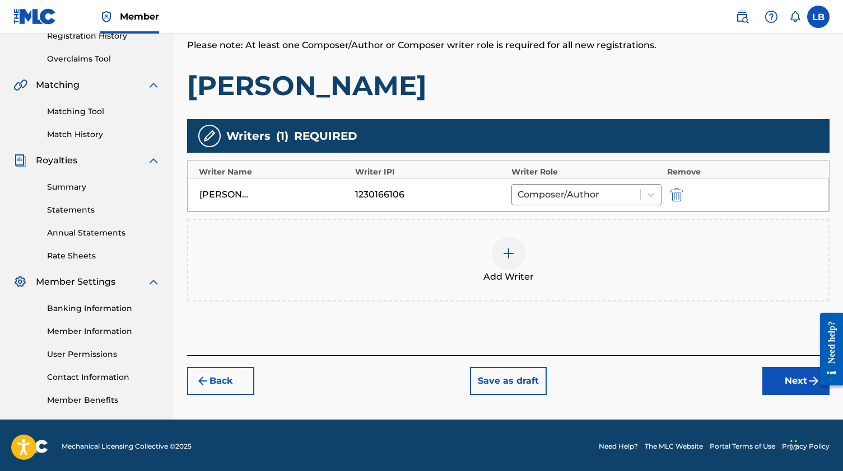
click at [789, 394] on button "Next" at bounding box center [795, 381] width 67 height 28
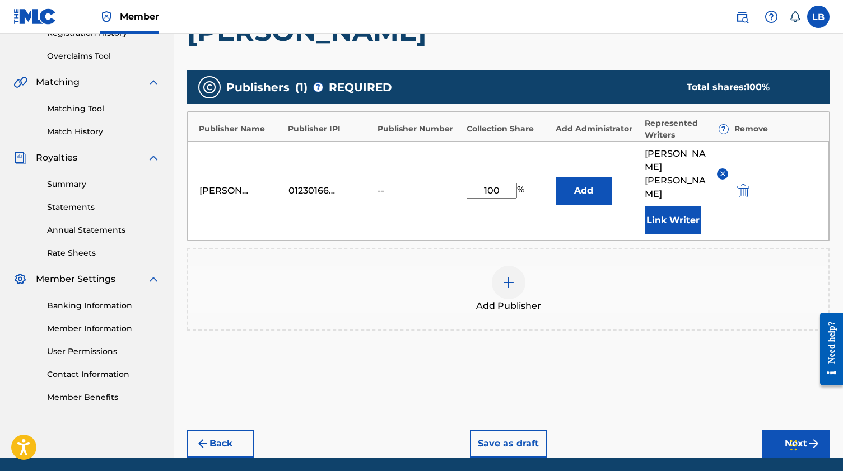
click at [781, 430] on button "Next" at bounding box center [795, 444] width 67 height 28
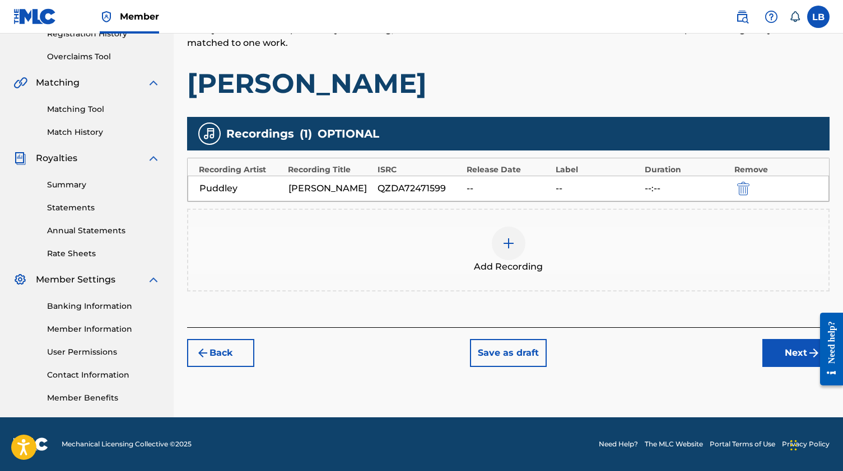
click at [791, 350] on button "Next" at bounding box center [795, 353] width 67 height 28
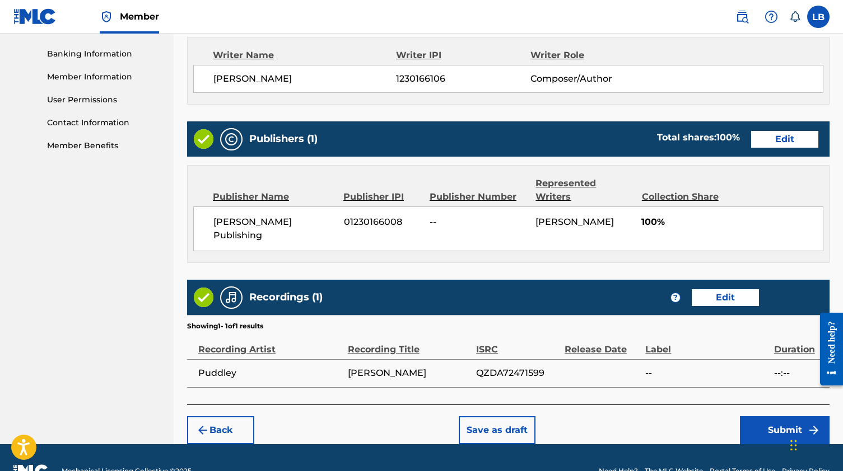
scroll to position [475, 0]
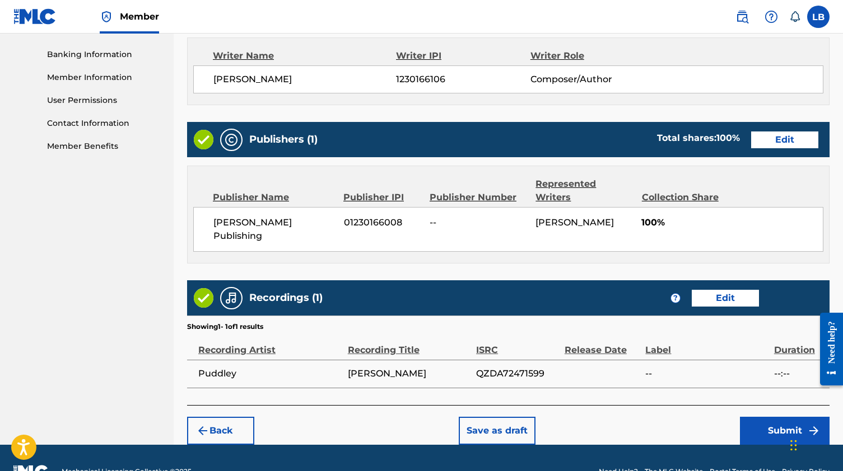
click at [773, 417] on button "Submit" at bounding box center [785, 431] width 90 height 28
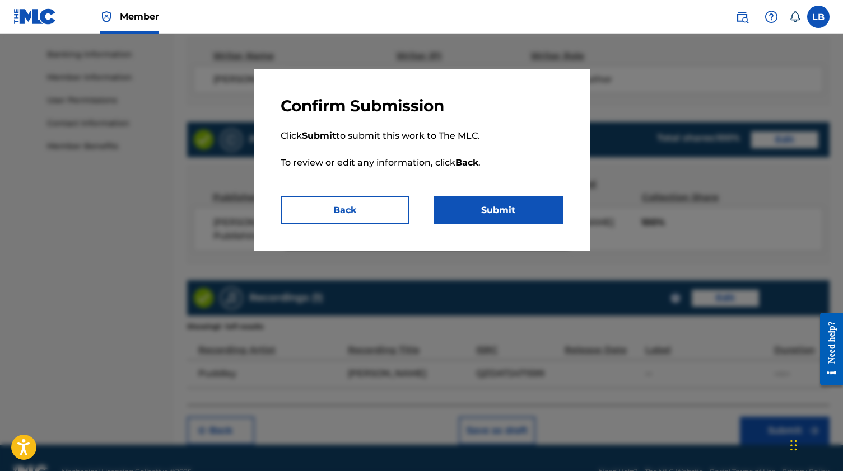
click at [520, 209] on button "Submit" at bounding box center [498, 211] width 129 height 28
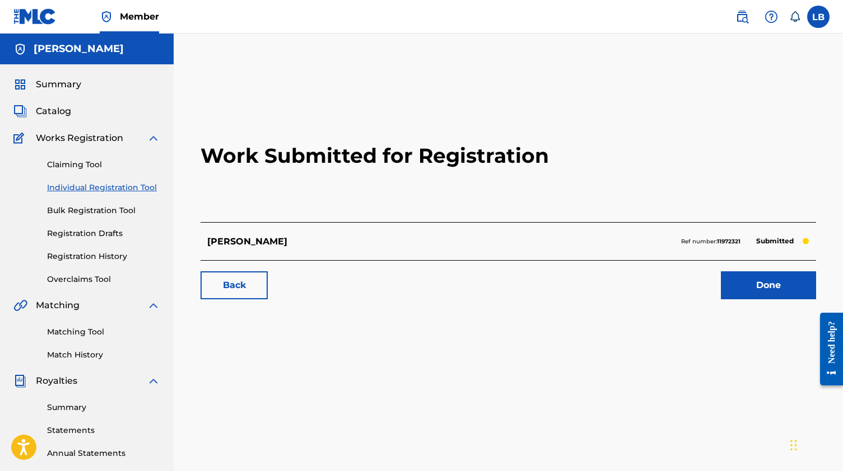
click at [742, 292] on link "Done" at bounding box center [768, 286] width 95 height 28
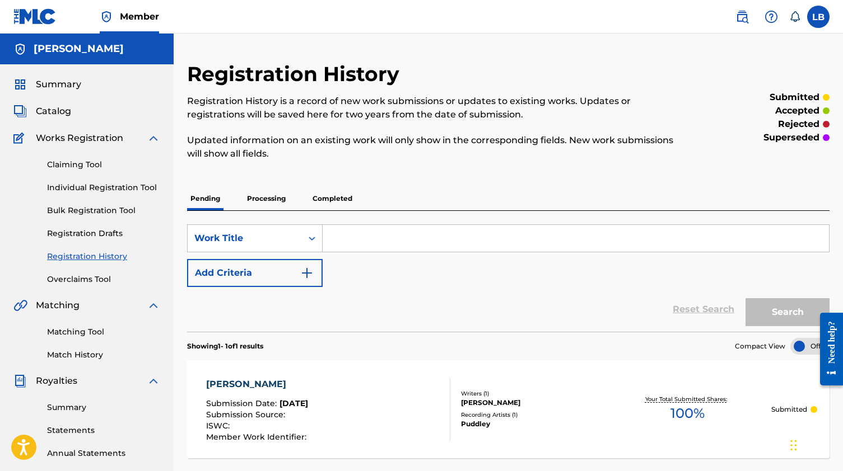
click at [365, 237] on input "Search Form" at bounding box center [575, 238] width 506 height 27
type input "Wine Dance Song"
click at [778, 316] on button "Search" at bounding box center [787, 312] width 84 height 28
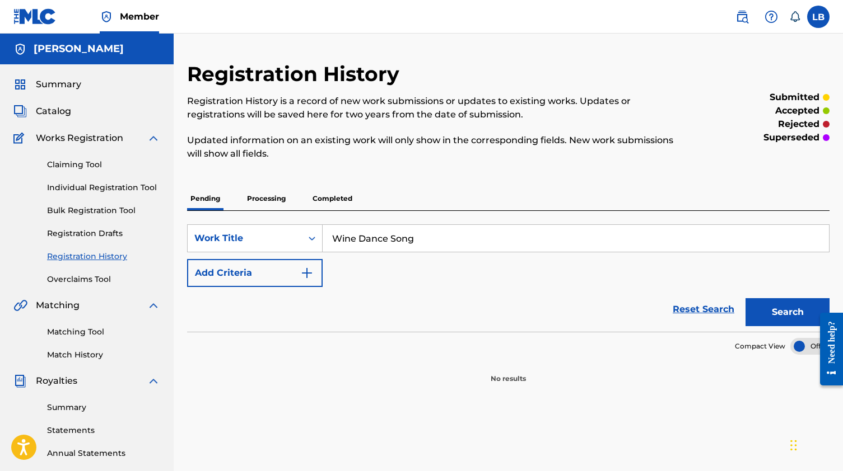
click at [109, 185] on link "Individual Registration Tool" at bounding box center [103, 188] width 113 height 12
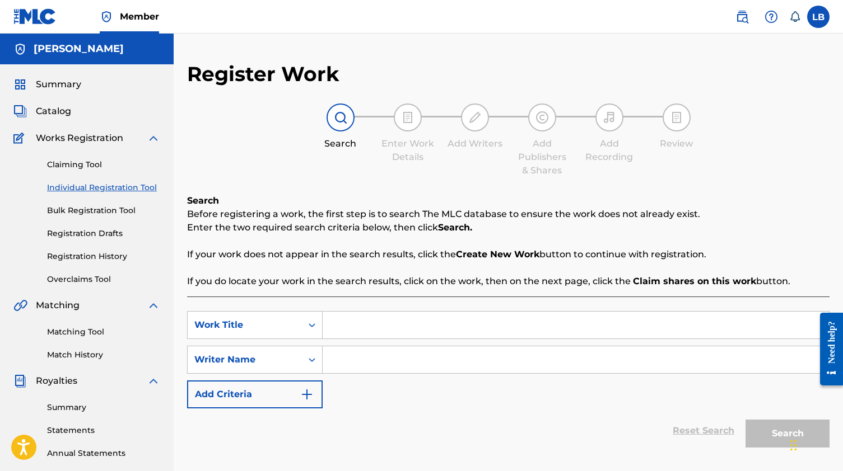
click at [409, 331] on input "Search Form" at bounding box center [575, 325] width 506 height 27
type input "Wine Dance Song"
click at [404, 367] on input "Search Form" at bounding box center [575, 360] width 506 height 27
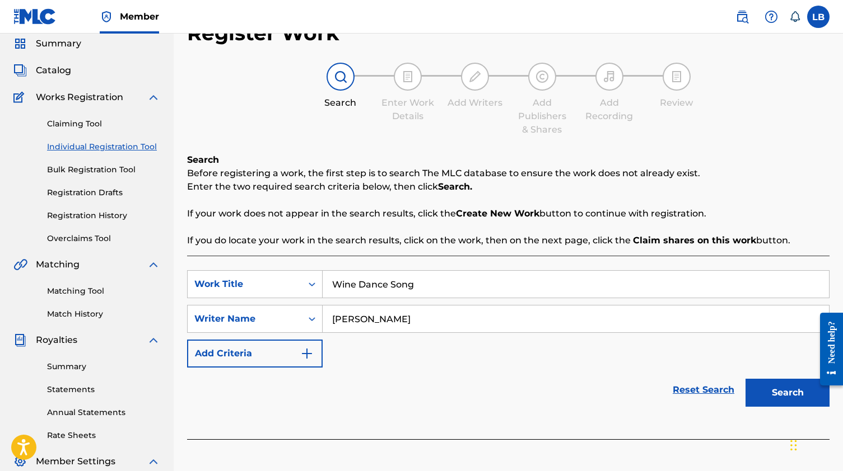
scroll to position [72, 0]
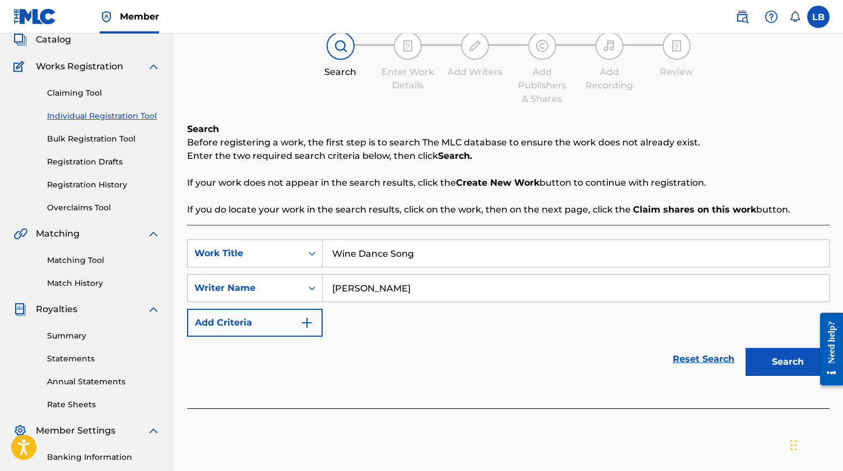
type input "[PERSON_NAME]"
click at [798, 362] on button "Search" at bounding box center [787, 362] width 84 height 28
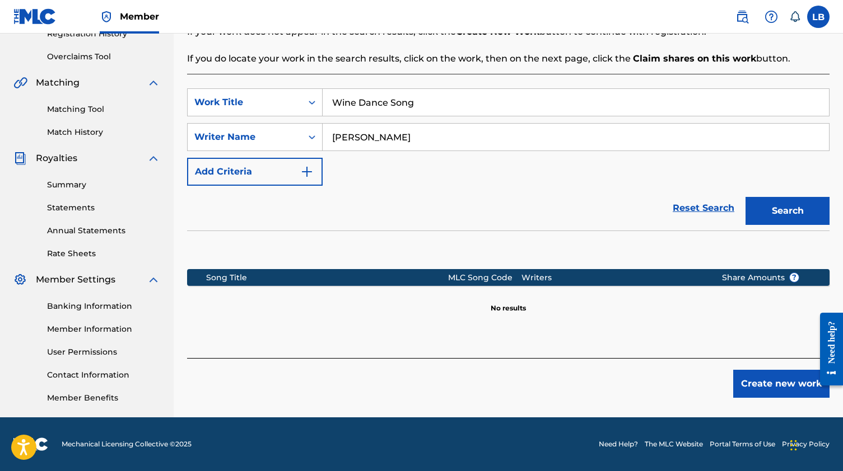
scroll to position [223, 0]
click at [753, 389] on button "Create new work" at bounding box center [781, 384] width 96 height 28
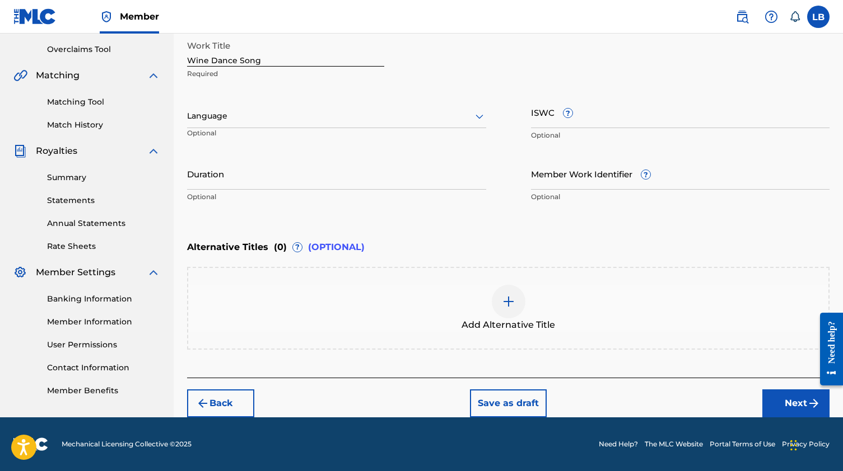
scroll to position [230, 0]
click at [783, 409] on button "Next" at bounding box center [795, 404] width 67 height 28
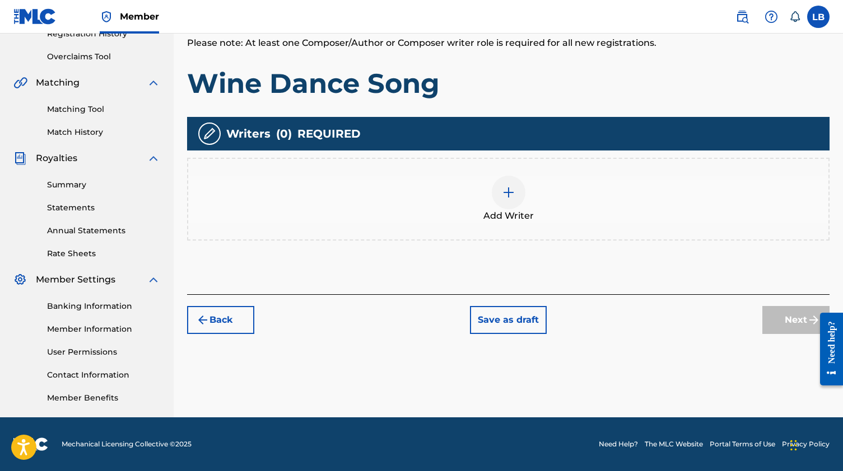
click at [524, 221] on span "Add Writer" at bounding box center [508, 215] width 50 height 13
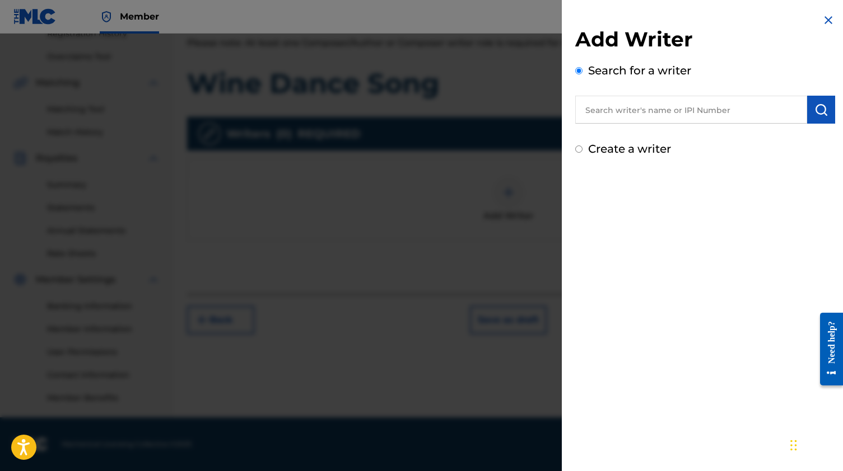
click at [642, 113] on input "text" at bounding box center [691, 110] width 232 height 28
type input "[PERSON_NAME]"
click at [815, 111] on img "submit" at bounding box center [820, 109] width 13 height 13
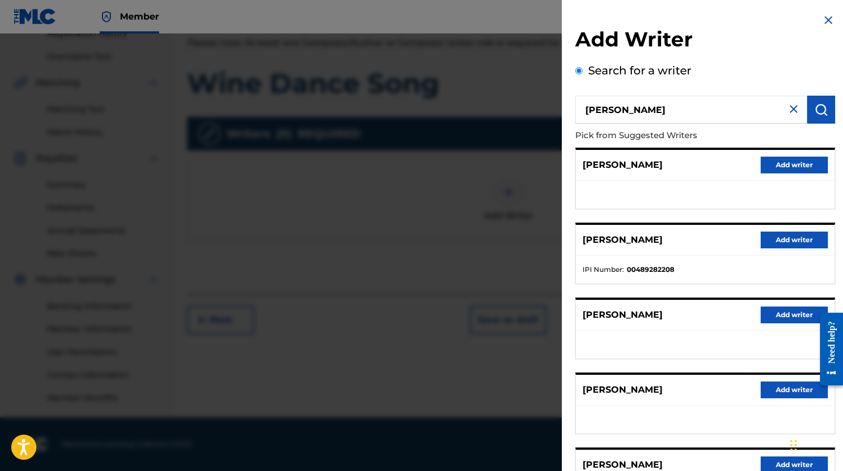
scroll to position [0, 0]
click at [822, 24] on img at bounding box center [827, 19] width 13 height 13
